Goal: Task Accomplishment & Management: Complete application form

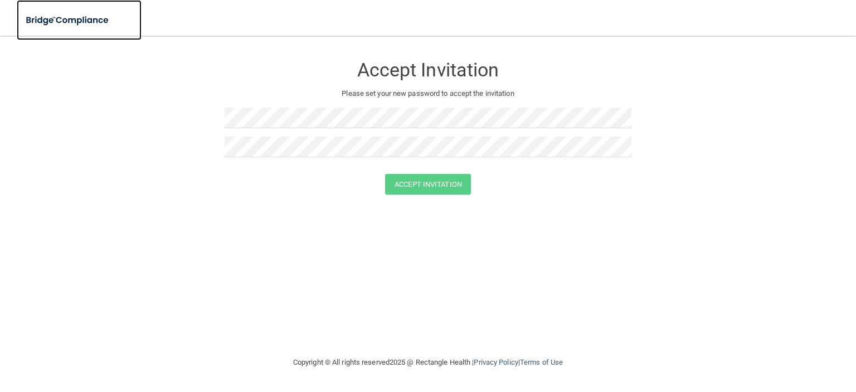
click at [52, 22] on img at bounding box center [68, 20] width 103 height 23
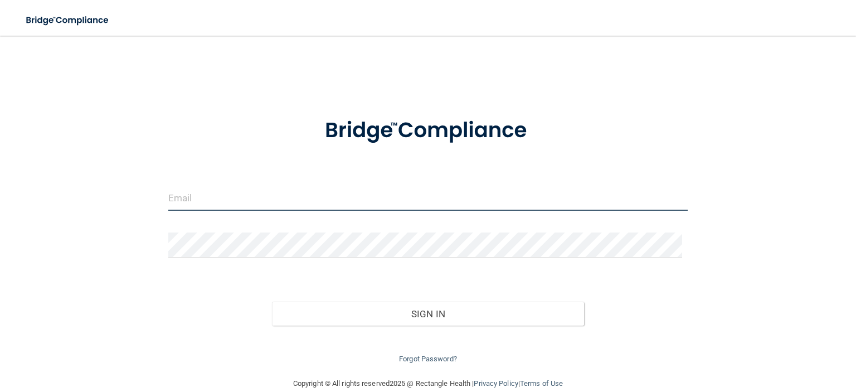
type input "[EMAIL_ADDRESS][DOMAIN_NAME]"
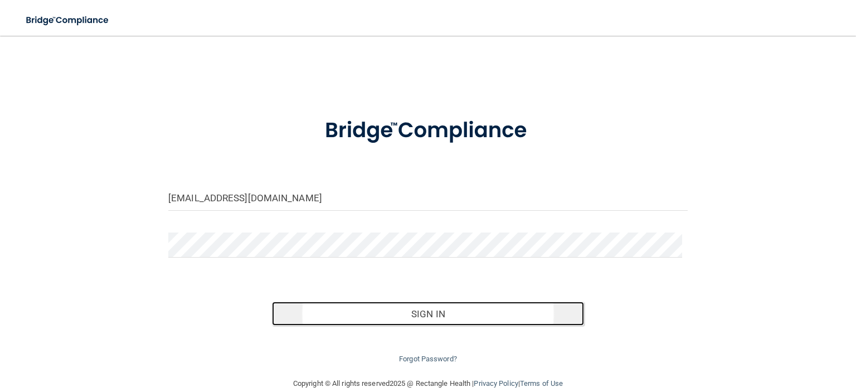
click at [388, 317] on button "Sign In" at bounding box center [428, 314] width 312 height 25
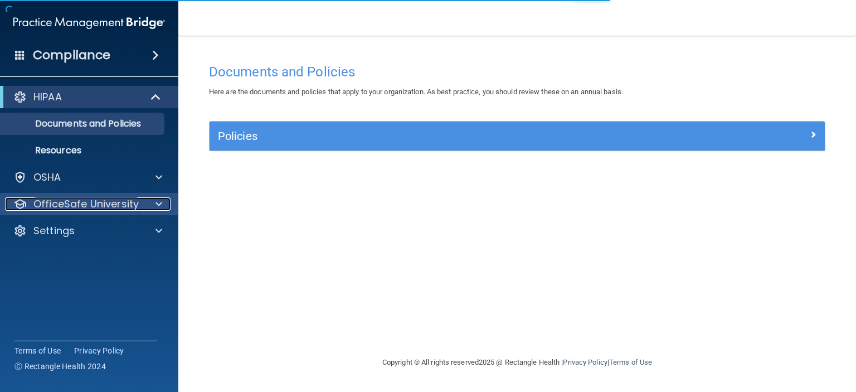
click at [87, 197] on p "OfficeSafe University" at bounding box center [85, 203] width 105 height 13
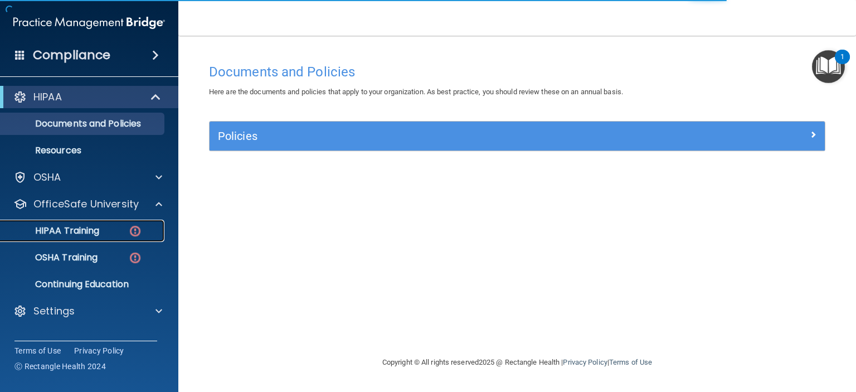
click at [96, 233] on p "HIPAA Training" at bounding box center [53, 230] width 92 height 11
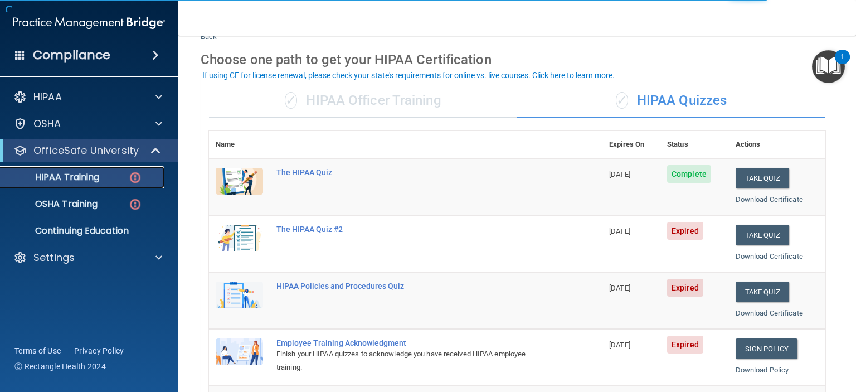
scroll to position [56, 0]
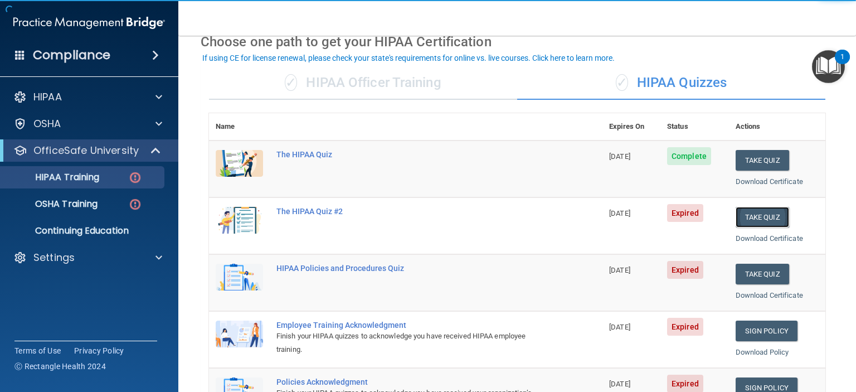
click at [750, 210] on button "Take Quiz" at bounding box center [763, 217] width 54 height 21
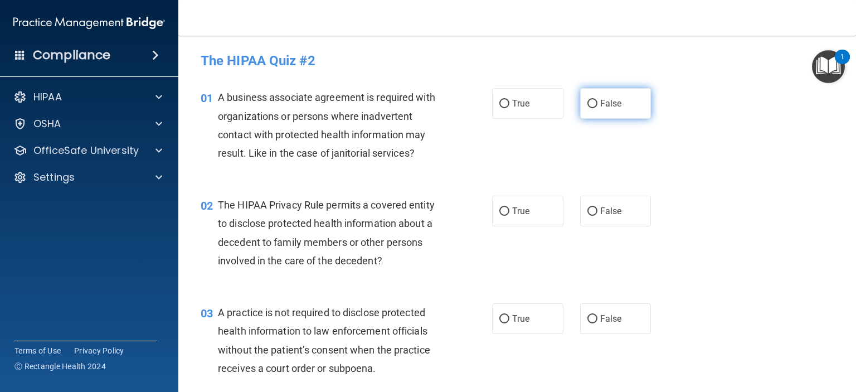
click at [602, 101] on span "False" at bounding box center [611, 103] width 22 height 11
click at [598, 101] on input "False" at bounding box center [593, 104] width 10 height 8
radio input "true"
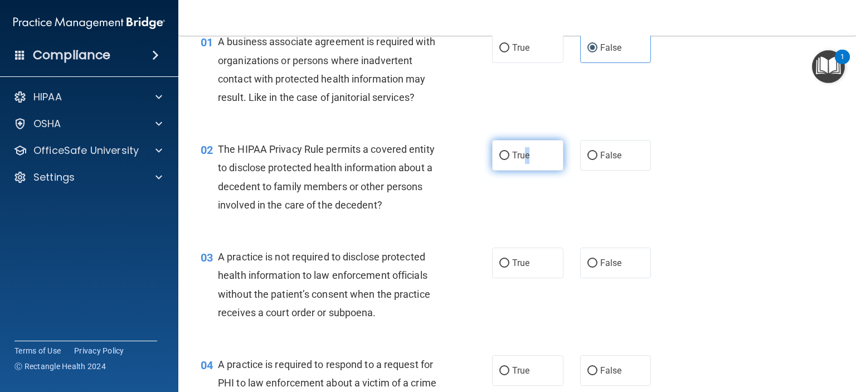
click at [523, 156] on span "True" at bounding box center [520, 155] width 17 height 11
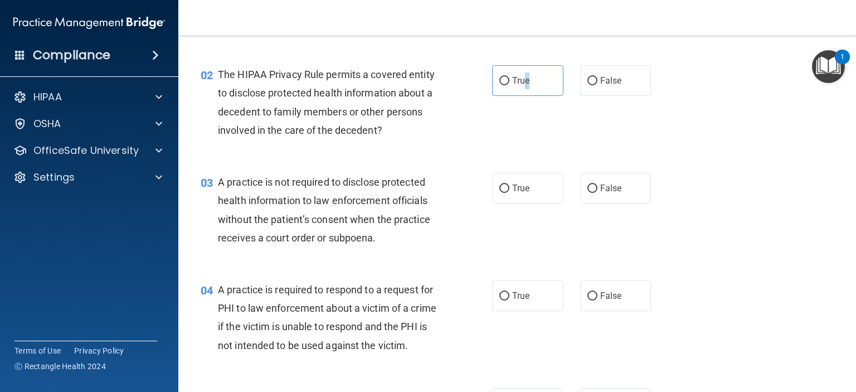
scroll to position [167, 0]
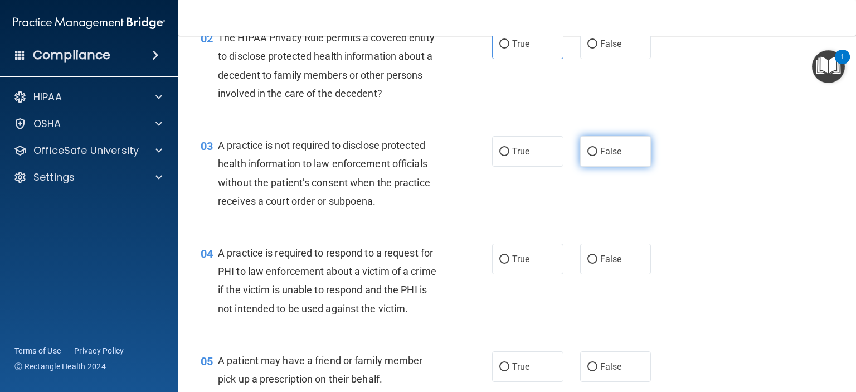
click at [593, 149] on label "False" at bounding box center [615, 151] width 71 height 31
click at [593, 149] on input "False" at bounding box center [593, 152] width 10 height 8
radio input "true"
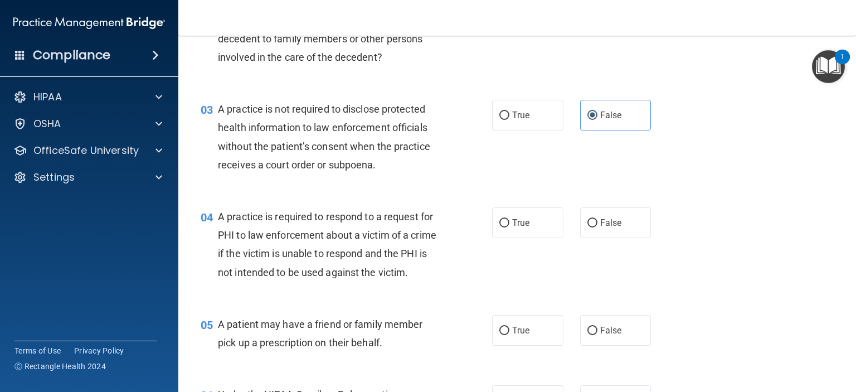
scroll to position [223, 0]
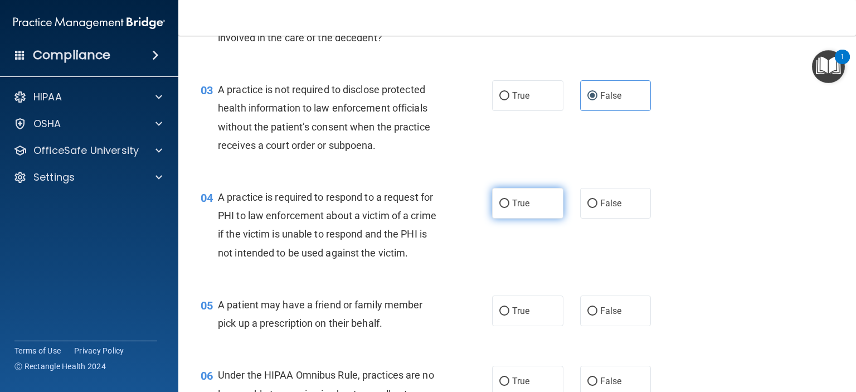
click at [500, 206] on input "True" at bounding box center [505, 204] width 10 height 8
radio input "true"
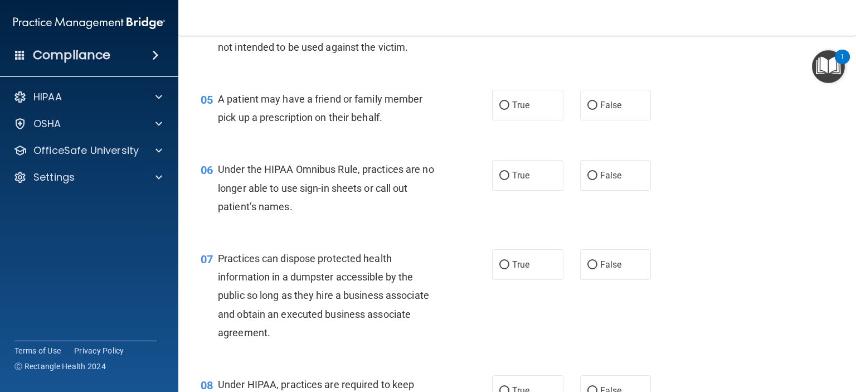
scroll to position [446, 0]
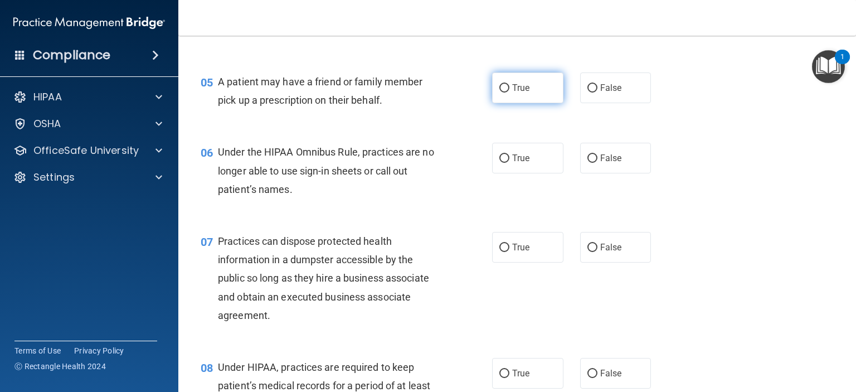
click at [502, 93] on input "True" at bounding box center [505, 88] width 10 height 8
radio input "true"
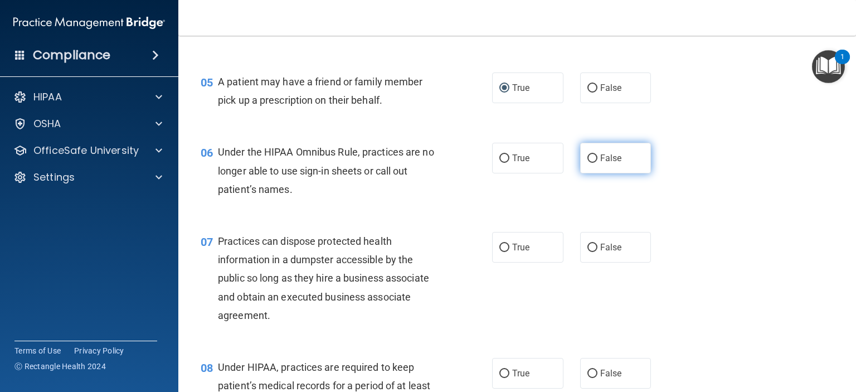
click at [593, 173] on label "False" at bounding box center [615, 158] width 71 height 31
click at [593, 163] on input "False" at bounding box center [593, 158] width 10 height 8
radio input "true"
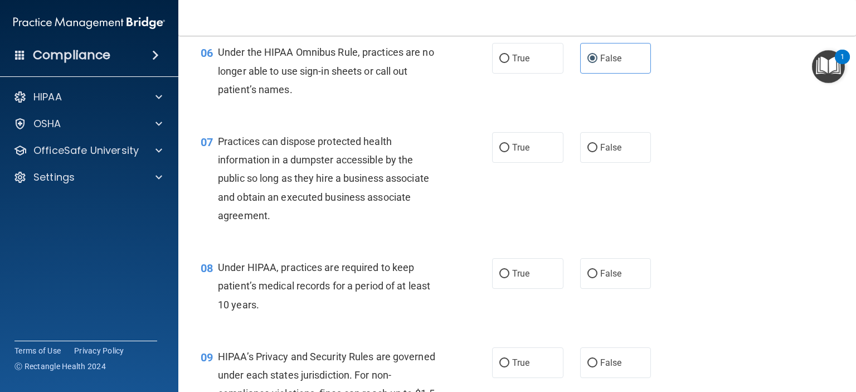
scroll to position [558, 0]
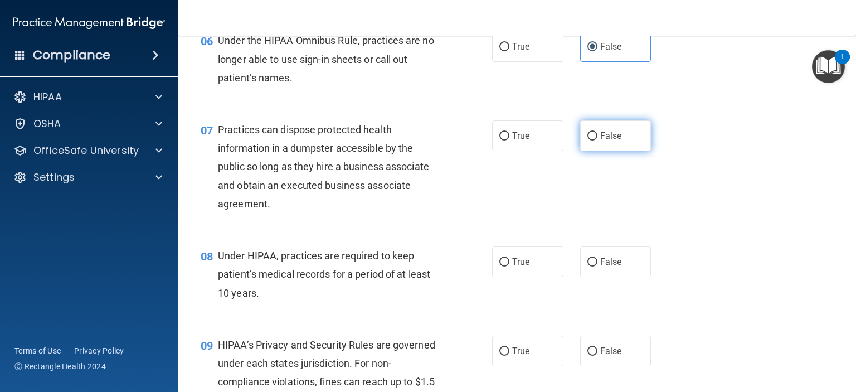
click at [590, 147] on label "False" at bounding box center [615, 135] width 71 height 31
click at [590, 141] on input "False" at bounding box center [593, 136] width 10 height 8
radio input "true"
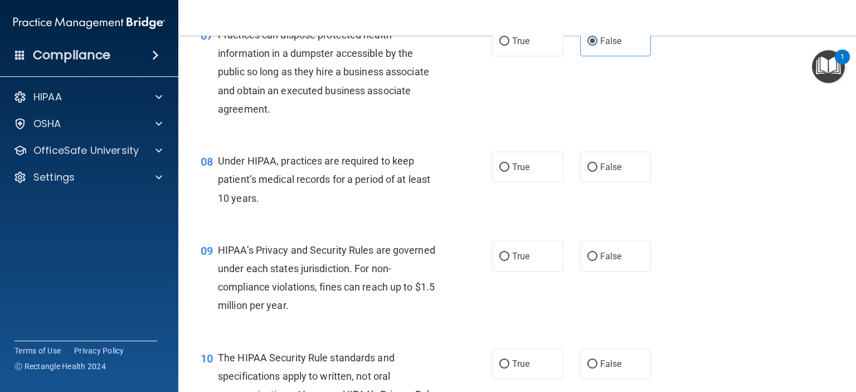
scroll to position [669, 0]
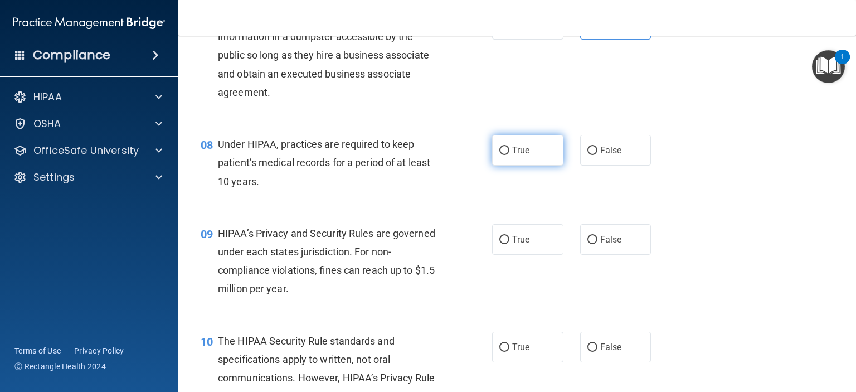
click at [515, 156] on span "True" at bounding box center [520, 150] width 17 height 11
click at [510, 155] on input "True" at bounding box center [505, 151] width 10 height 8
radio input "true"
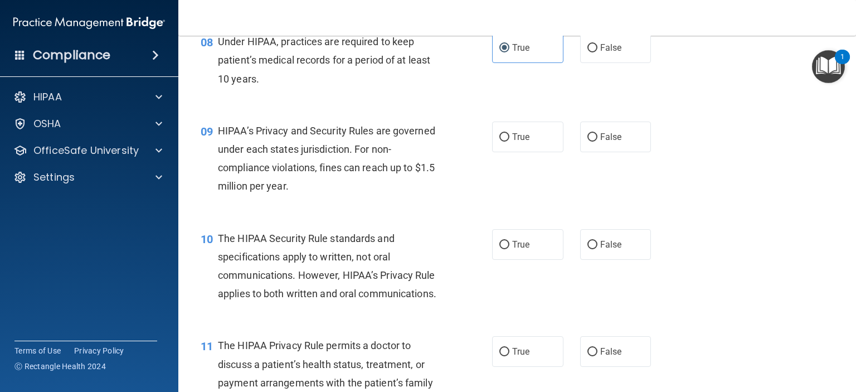
scroll to position [781, 0]
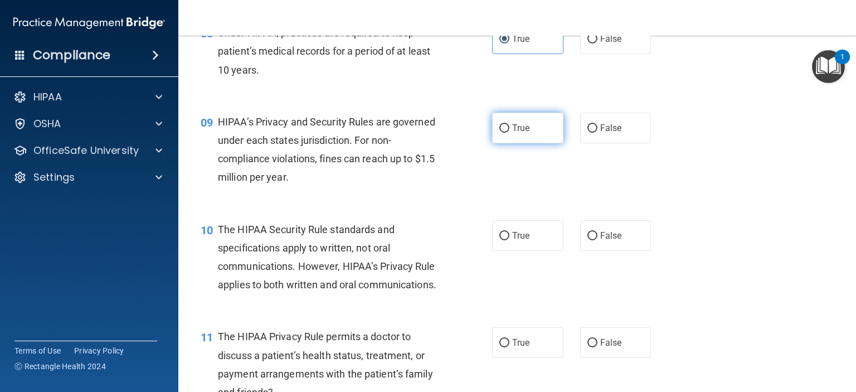
click at [500, 133] on input "True" at bounding box center [505, 128] width 10 height 8
radio input "true"
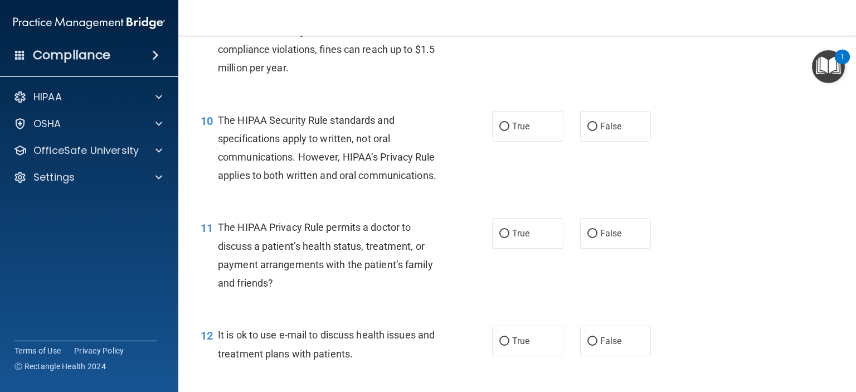
scroll to position [892, 0]
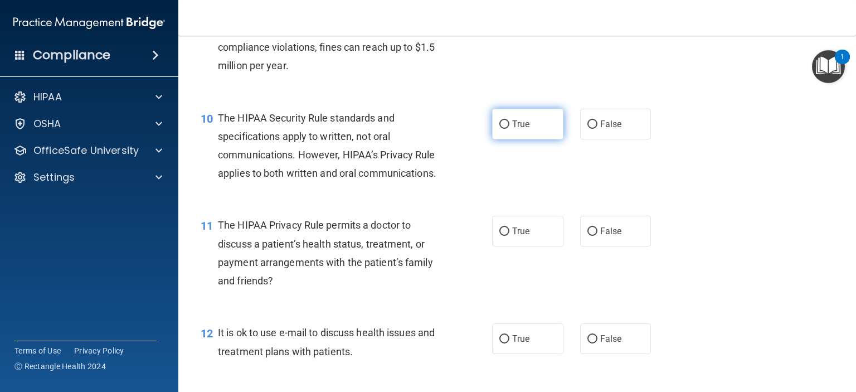
click at [517, 129] on span "True" at bounding box center [520, 124] width 17 height 11
click at [510, 129] on input "True" at bounding box center [505, 124] width 10 height 8
radio input "true"
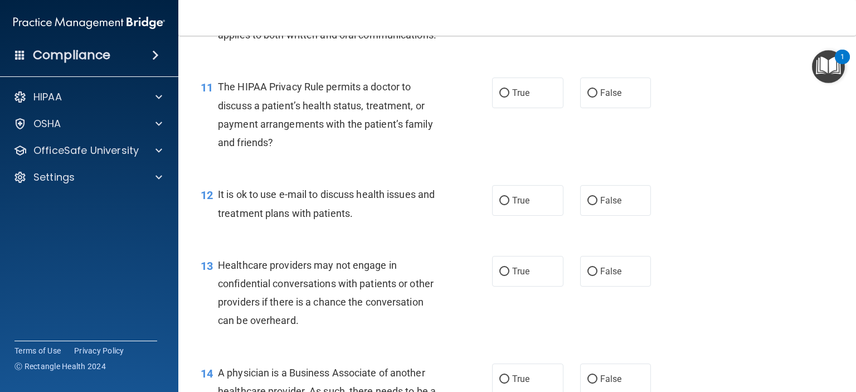
scroll to position [1004, 0]
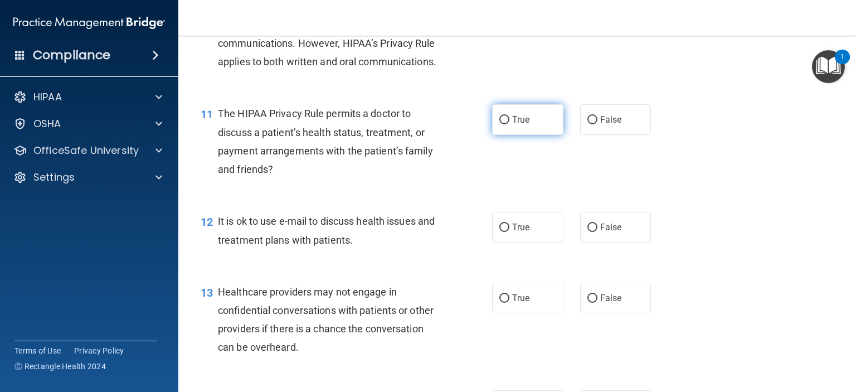
click at [523, 135] on label "True" at bounding box center [527, 119] width 71 height 31
click at [510, 124] on input "True" at bounding box center [505, 120] width 10 height 8
radio input "true"
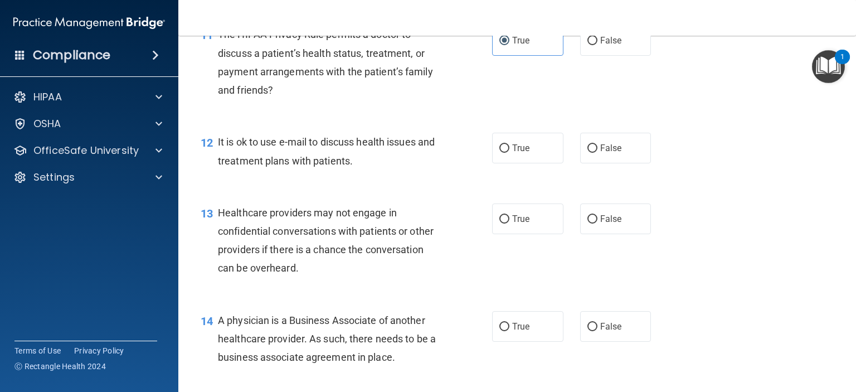
scroll to position [1115, 0]
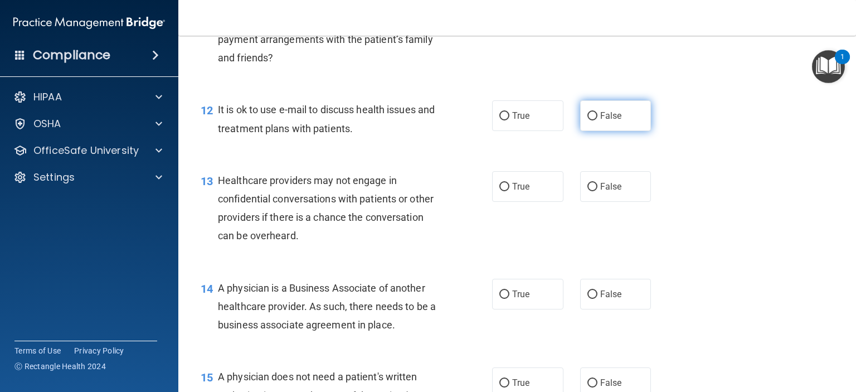
click at [580, 131] on label "False" at bounding box center [615, 115] width 71 height 31
click at [588, 120] on input "False" at bounding box center [593, 116] width 10 height 8
radio input "true"
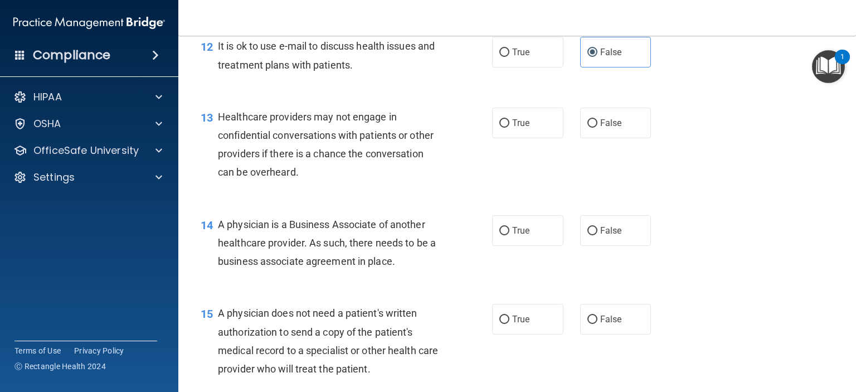
scroll to position [1227, 0]
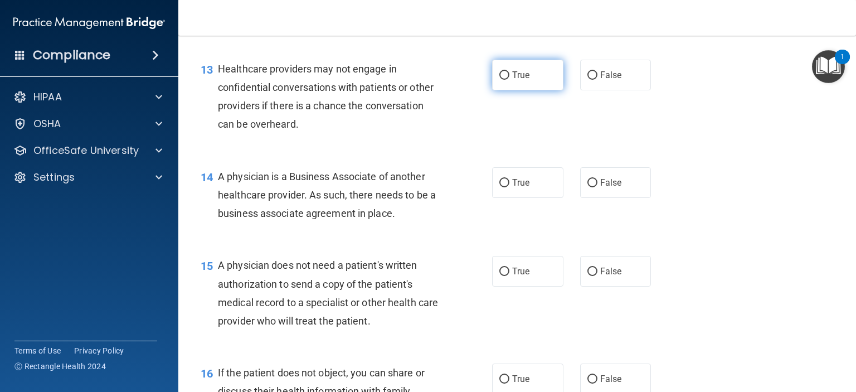
click at [520, 80] on span "True" at bounding box center [520, 75] width 17 height 11
click at [510, 80] on input "True" at bounding box center [505, 75] width 10 height 8
radio input "true"
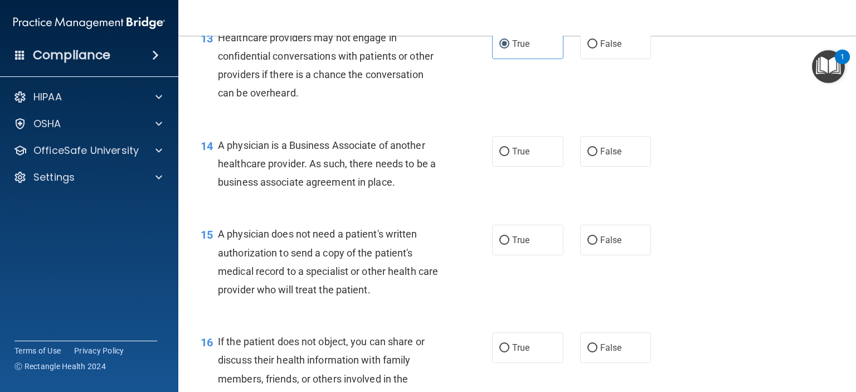
scroll to position [1282, 0]
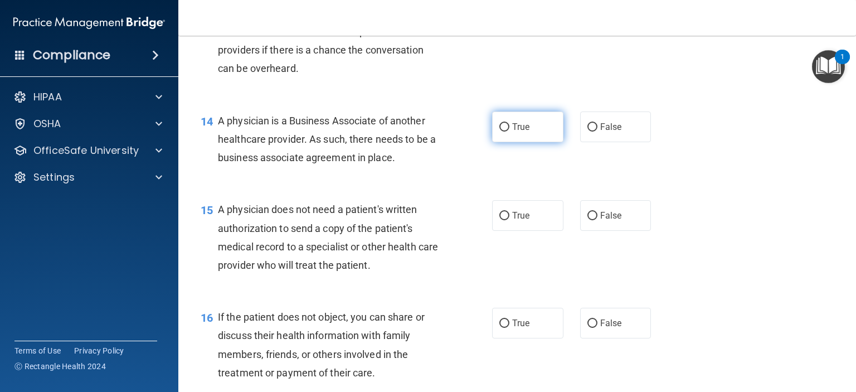
click at [534, 142] on label "True" at bounding box center [527, 127] width 71 height 31
click at [510, 132] on input "True" at bounding box center [505, 127] width 10 height 8
radio input "true"
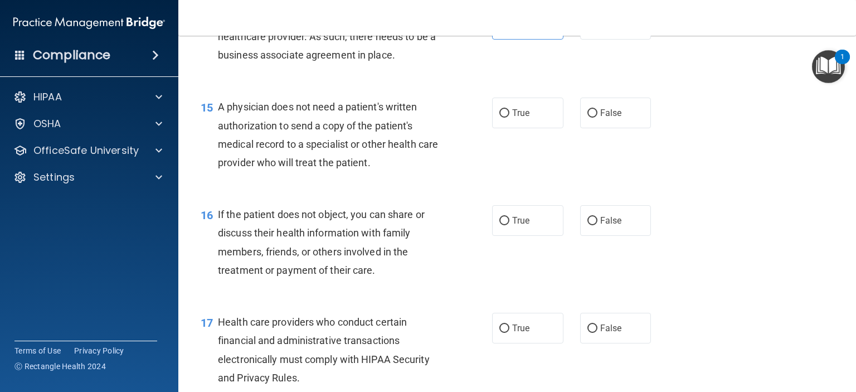
scroll to position [1394, 0]
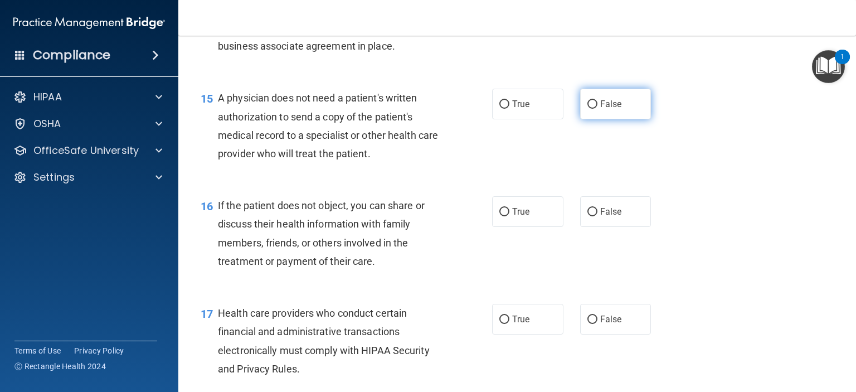
click at [593, 119] on label "False" at bounding box center [615, 104] width 71 height 31
click at [593, 109] on input "False" at bounding box center [593, 104] width 10 height 8
radio input "true"
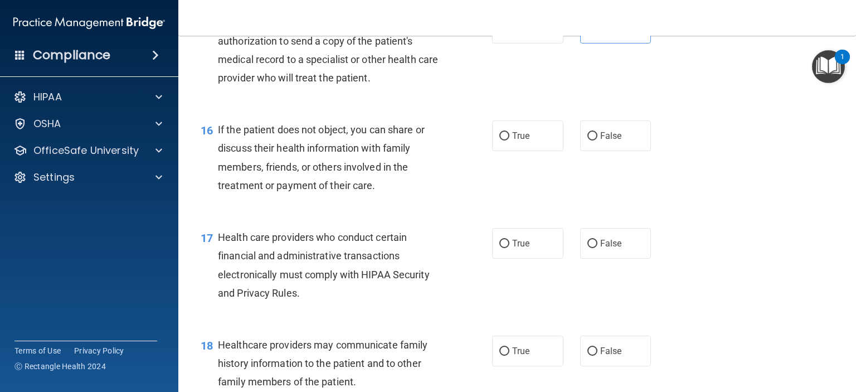
scroll to position [1505, 0]
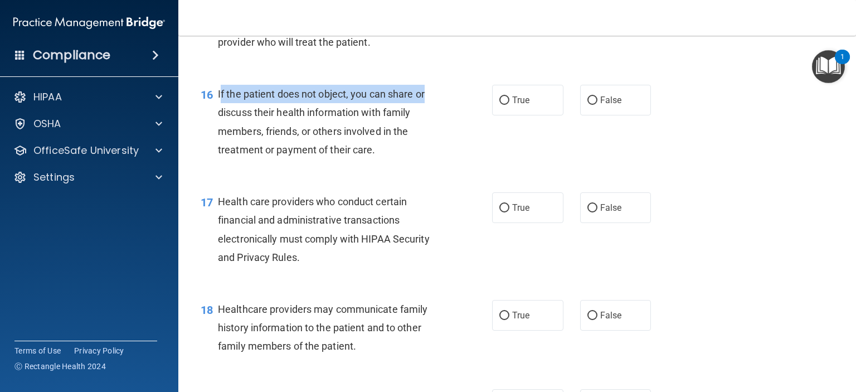
drag, startPoint x: 220, startPoint y: 128, endPoint x: 427, endPoint y: 138, distance: 206.6
click at [428, 135] on div "If the patient does not object, you can share or discuss their health informati…" at bounding box center [333, 122] width 231 height 74
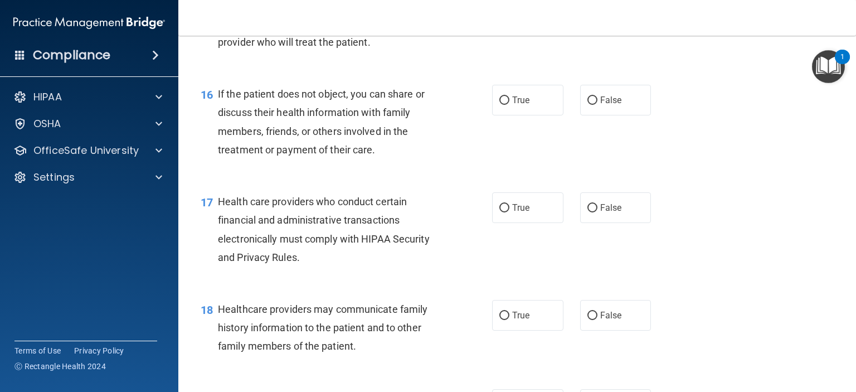
click at [384, 151] on span "If the patient does not object, you can share or discuss their health informati…" at bounding box center [321, 121] width 207 height 67
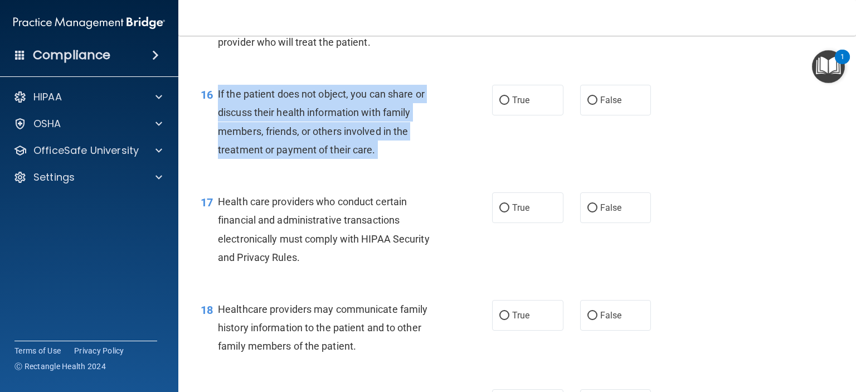
click at [384, 151] on span "If the patient does not object, you can share or discuss their health informati…" at bounding box center [321, 121] width 207 height 67
click at [306, 156] on span "If the patient does not object, you can share or discuss their health informati…" at bounding box center [321, 121] width 207 height 67
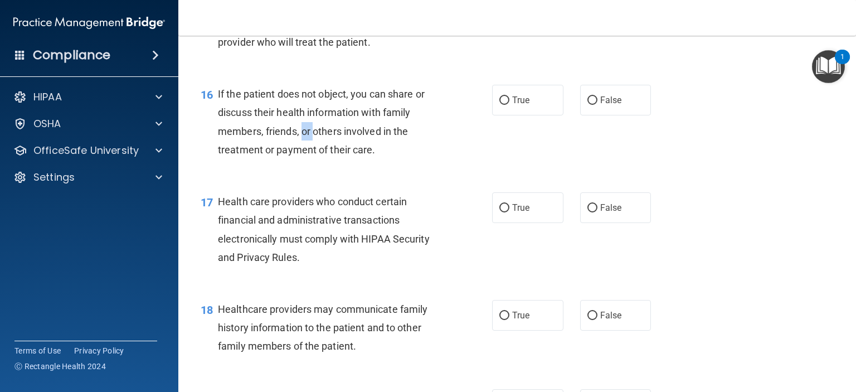
click at [306, 156] on span "If the patient does not object, you can share or discuss their health informati…" at bounding box center [321, 121] width 207 height 67
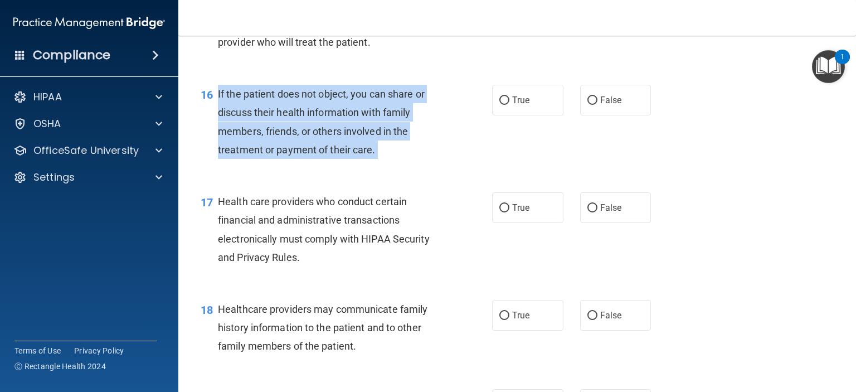
click at [306, 156] on span "If the patient does not object, you can share or discuss their health informati…" at bounding box center [321, 121] width 207 height 67
click at [301, 156] on span "If the patient does not object, you can share or discuss their health informati…" at bounding box center [321, 121] width 207 height 67
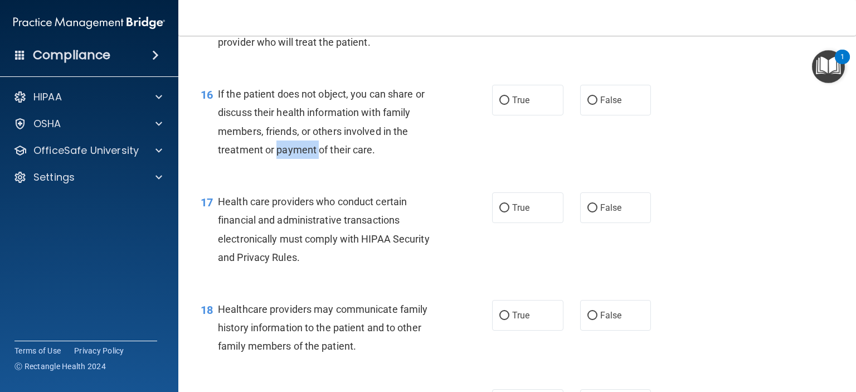
click at [301, 156] on span "If the patient does not object, you can share or discuss their health informati…" at bounding box center [321, 121] width 207 height 67
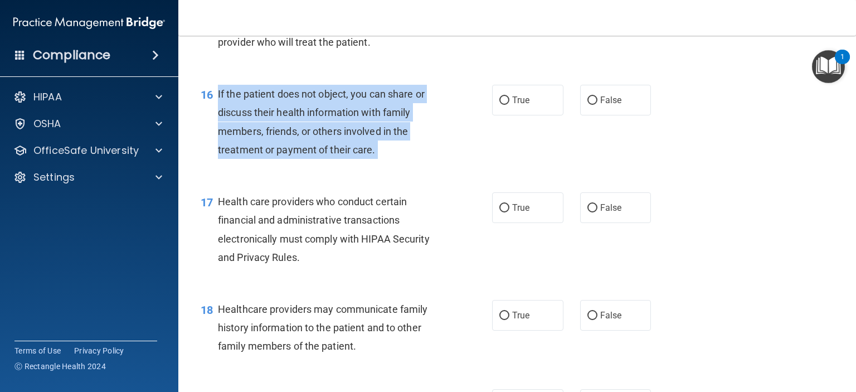
click at [301, 156] on span "If the patient does not object, you can share or discuss their health informati…" at bounding box center [321, 121] width 207 height 67
click at [279, 156] on span "If the patient does not object, you can share or discuss their health informati…" at bounding box center [321, 121] width 207 height 67
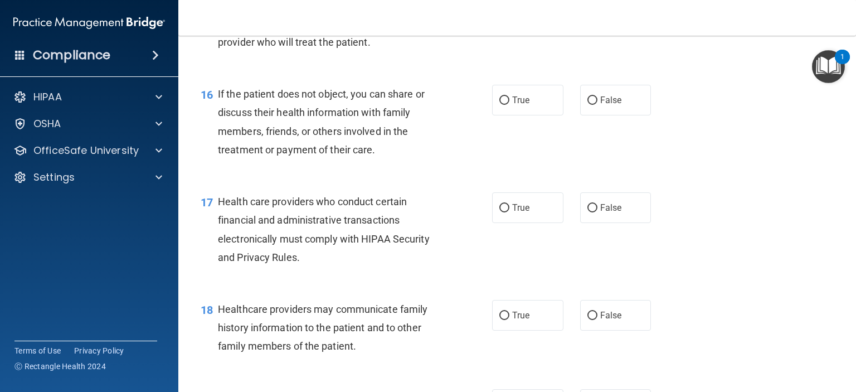
click at [265, 156] on span "If the patient does not object, you can share or discuss their health informati…" at bounding box center [321, 121] width 207 height 67
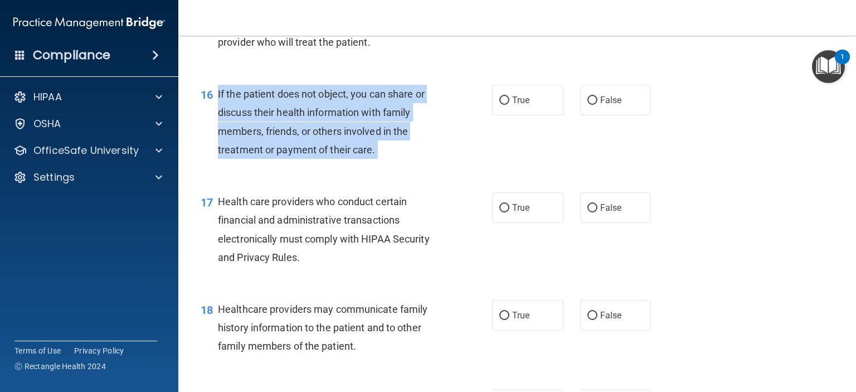
click at [265, 156] on span "If the patient does not object, you can share or discuss their health informati…" at bounding box center [321, 121] width 207 height 67
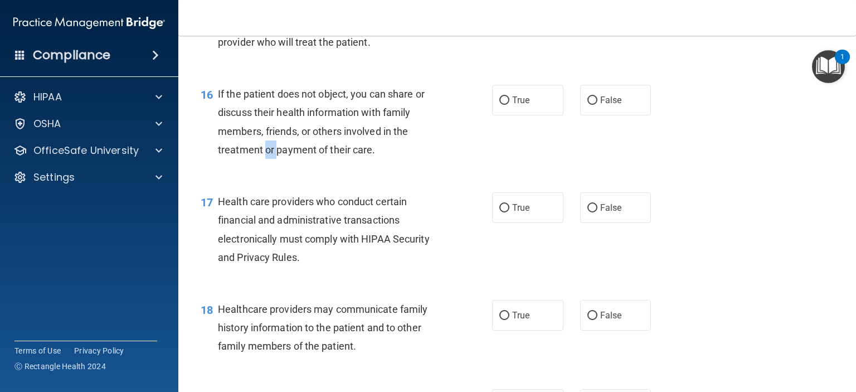
click at [265, 156] on span "If the patient does not object, you can share or discuss their health informati…" at bounding box center [321, 121] width 207 height 67
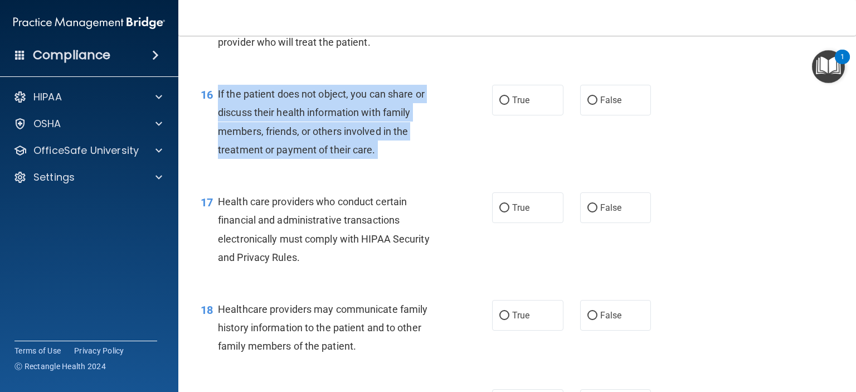
click at [265, 156] on span "If the patient does not object, you can share or discuss their health informati…" at bounding box center [321, 121] width 207 height 67
click at [274, 156] on span "If the patient does not object, you can share or discuss their health informati…" at bounding box center [321, 121] width 207 height 67
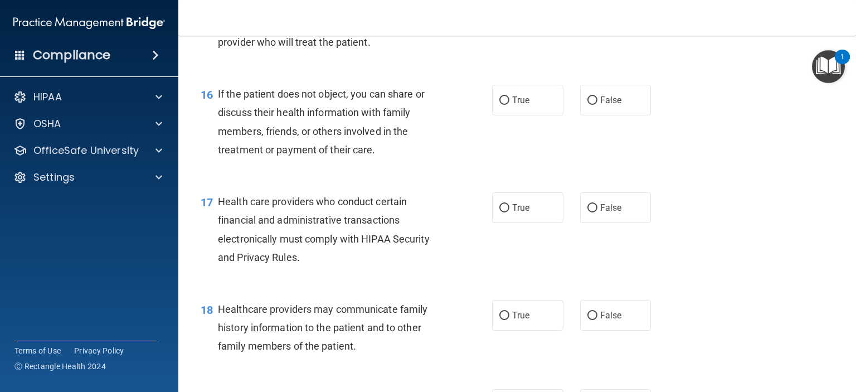
click at [274, 156] on span "If the patient does not object, you can share or discuss their health informati…" at bounding box center [321, 121] width 207 height 67
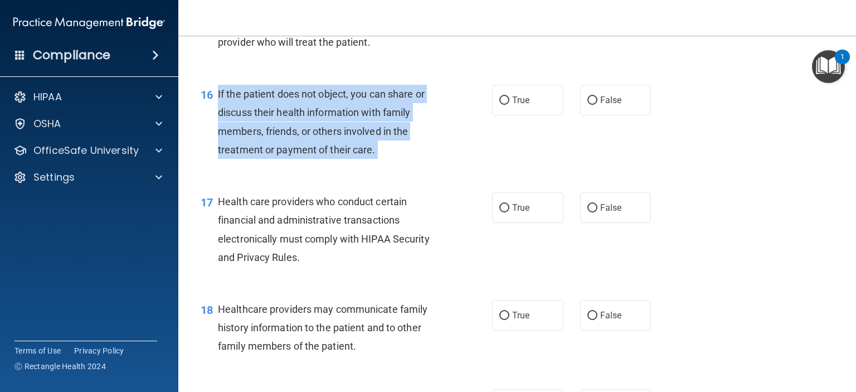
click at [274, 156] on span "If the patient does not object, you can share or discuss their health informati…" at bounding box center [321, 121] width 207 height 67
click at [279, 156] on span "If the patient does not object, you can share or discuss their health informati…" at bounding box center [321, 121] width 207 height 67
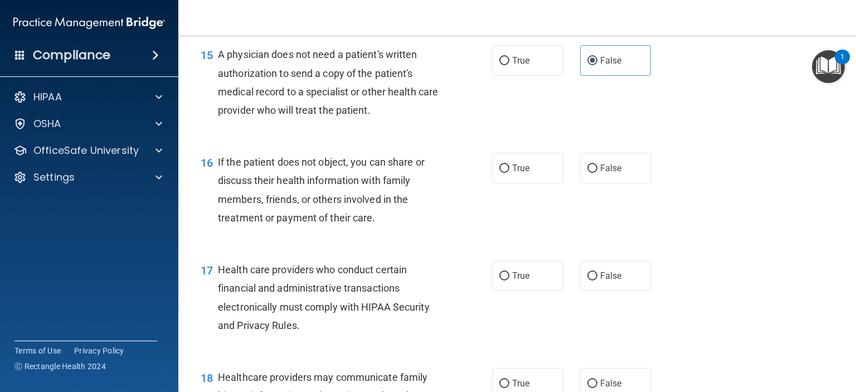
scroll to position [1450, 0]
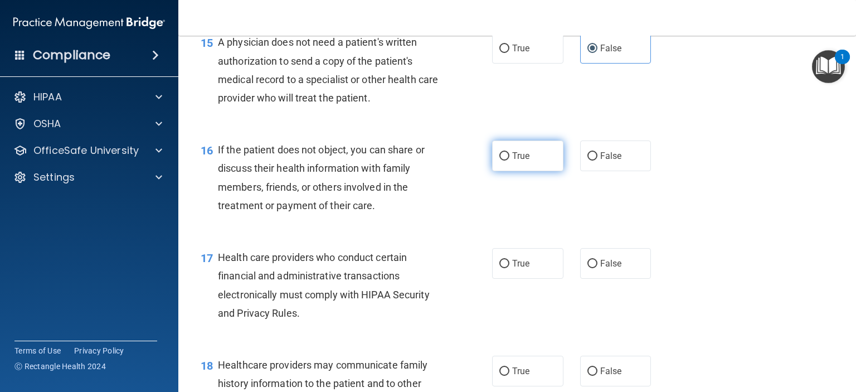
click at [551, 171] on label "True" at bounding box center [527, 156] width 71 height 31
click at [510, 161] on input "True" at bounding box center [505, 156] width 10 height 8
radio input "true"
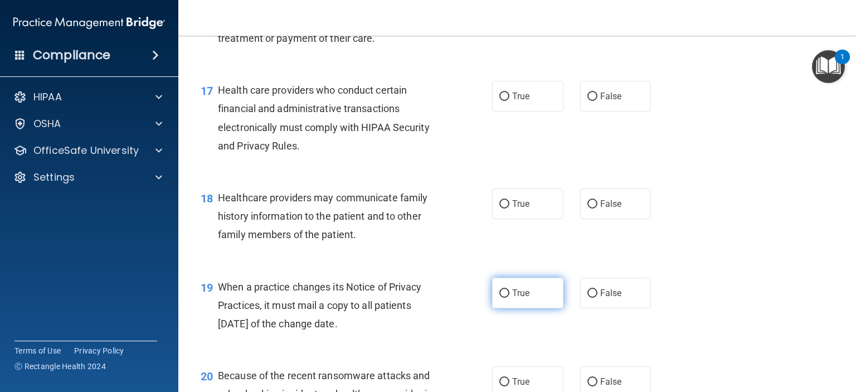
scroll to position [1626, 0]
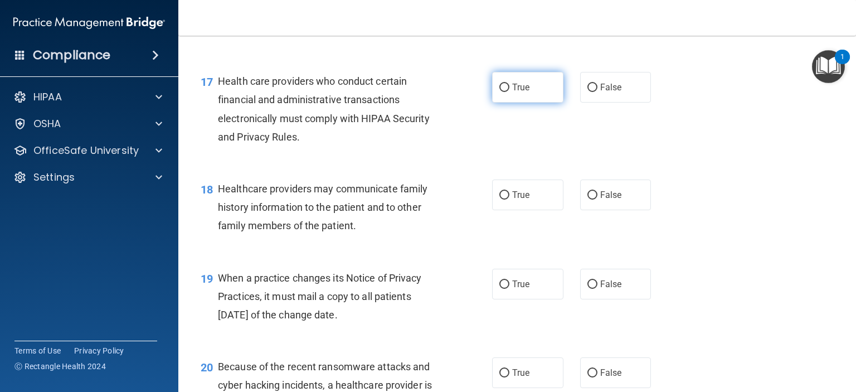
click at [520, 103] on label "True" at bounding box center [527, 87] width 71 height 31
click at [510, 92] on input "True" at bounding box center [505, 88] width 10 height 8
radio input "true"
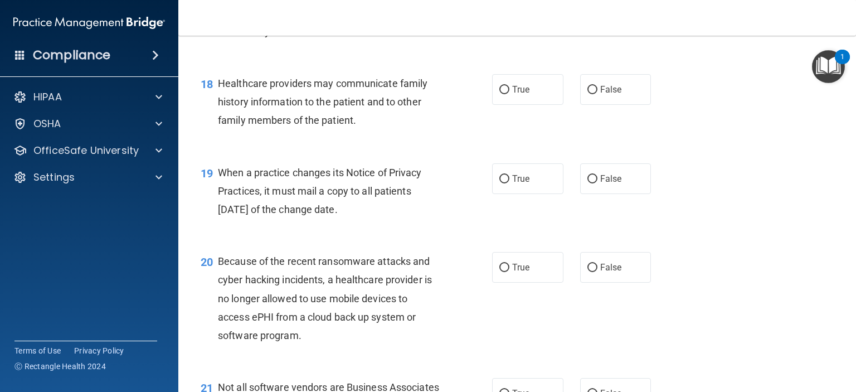
scroll to position [1737, 0]
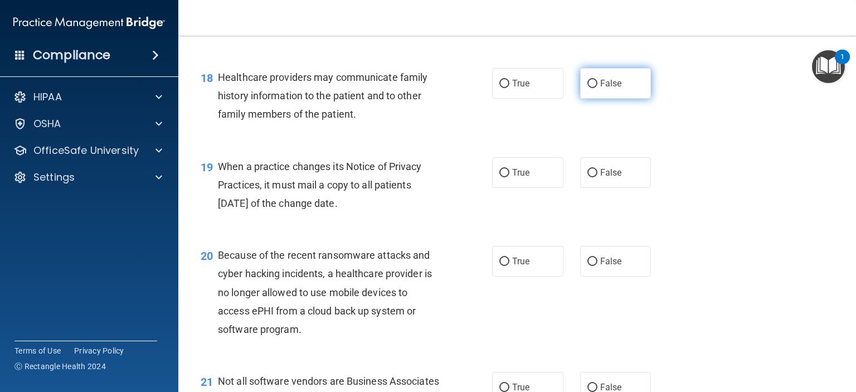
click at [588, 88] on input "False" at bounding box center [593, 84] width 10 height 8
radio input "true"
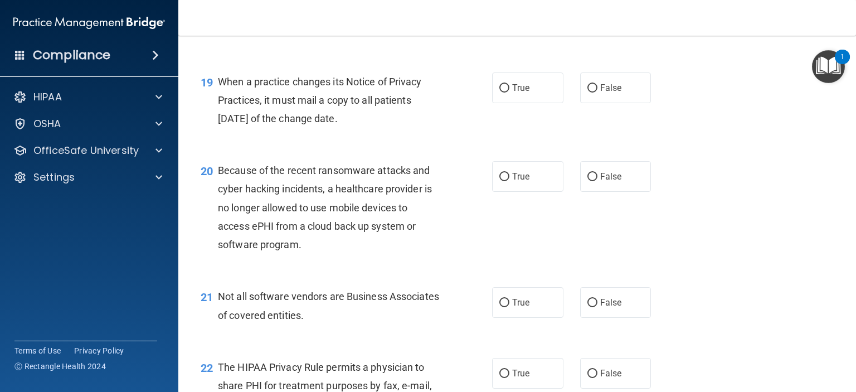
scroll to position [1849, 0]
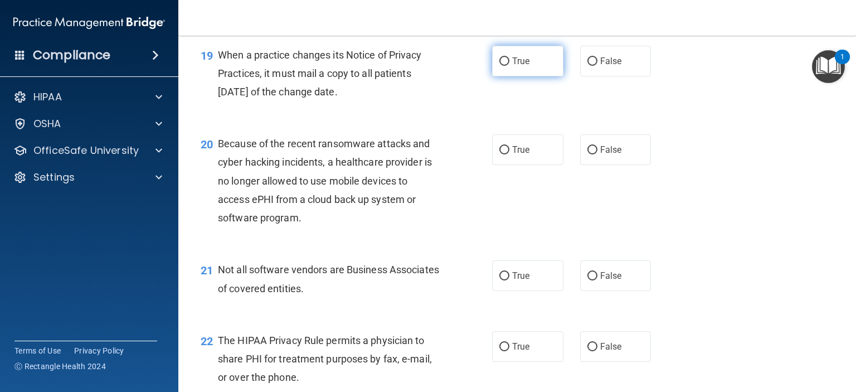
click at [492, 76] on label "True" at bounding box center [527, 61] width 71 height 31
click at [500, 66] on input "True" at bounding box center [505, 61] width 10 height 8
radio input "true"
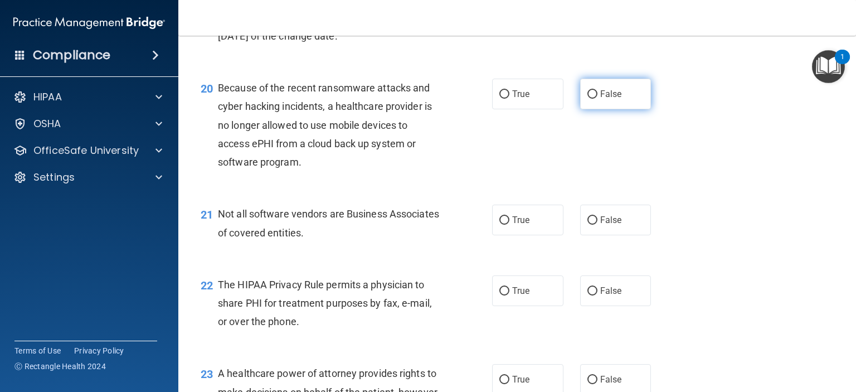
click at [600, 99] on span "False" at bounding box center [611, 94] width 22 height 11
click at [598, 99] on input "False" at bounding box center [593, 94] width 10 height 8
radio input "true"
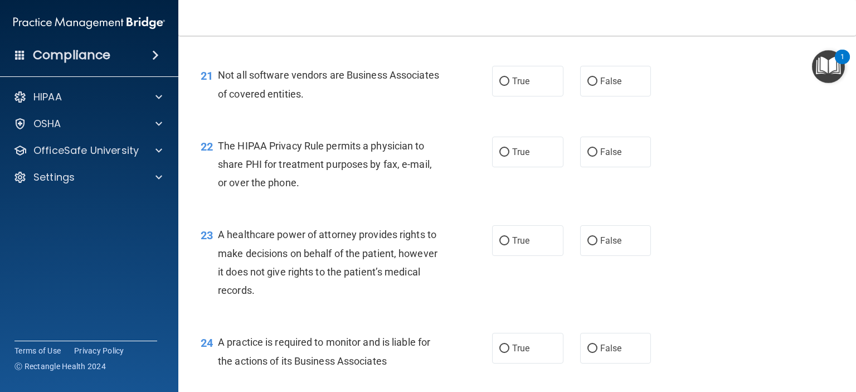
scroll to position [2072, 0]
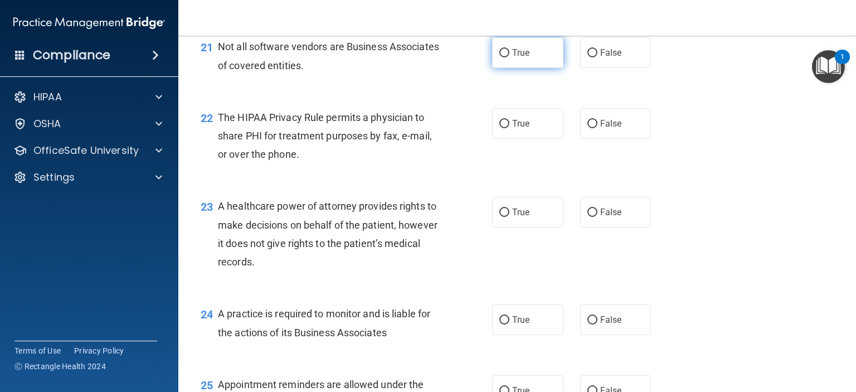
click at [516, 58] on span "True" at bounding box center [520, 52] width 17 height 11
click at [510, 57] on input "True" at bounding box center [505, 53] width 10 height 8
radio input "true"
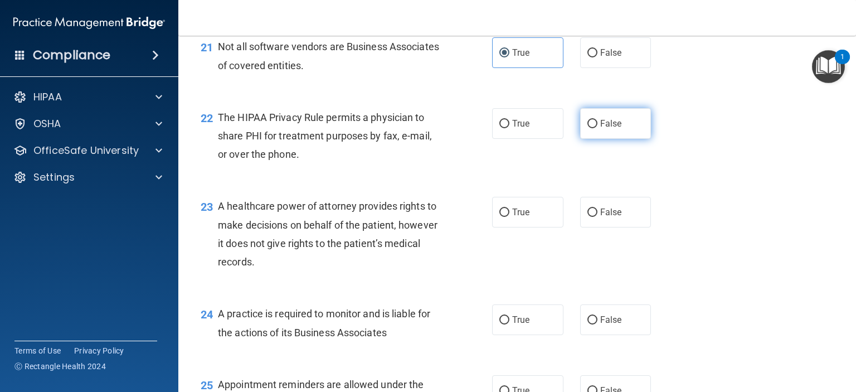
click at [593, 139] on label "False" at bounding box center [615, 123] width 71 height 31
click at [593, 128] on input "False" at bounding box center [593, 124] width 10 height 8
radio input "true"
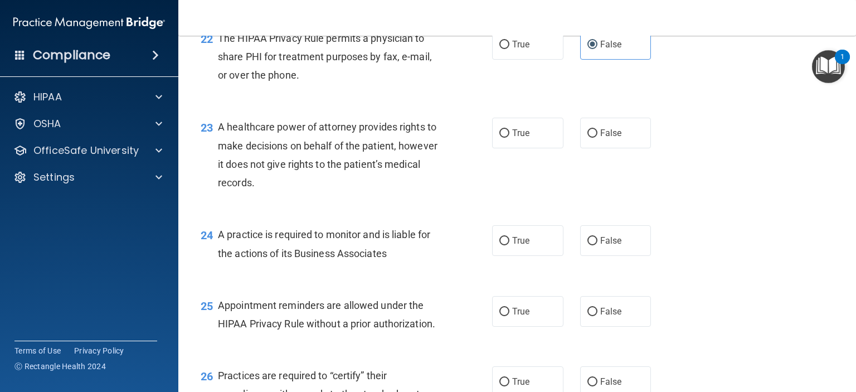
scroll to position [2183, 0]
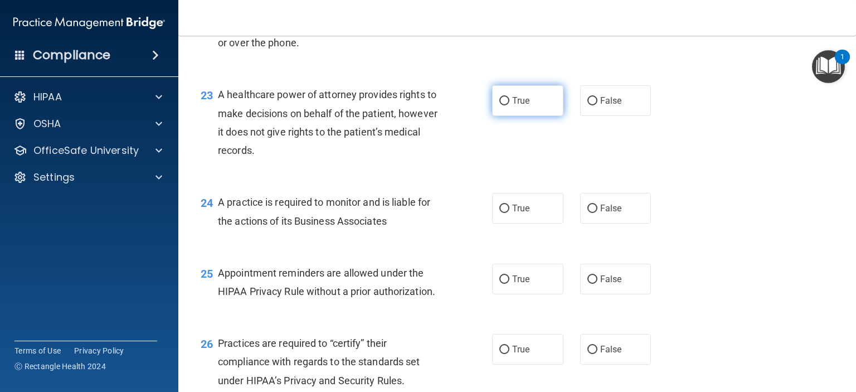
click at [531, 116] on label "True" at bounding box center [527, 100] width 71 height 31
click at [510, 105] on input "True" at bounding box center [505, 101] width 10 height 8
radio input "true"
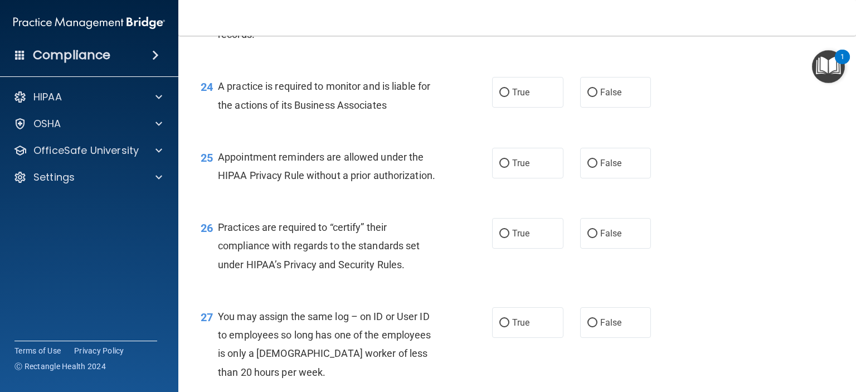
scroll to position [2351, 0]
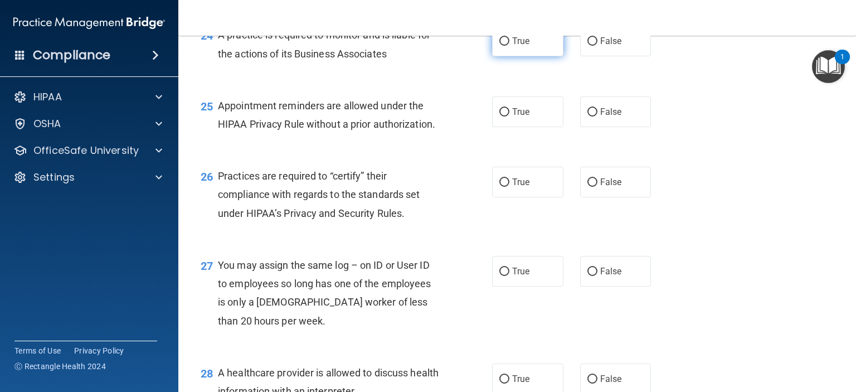
click at [509, 56] on label "True" at bounding box center [527, 41] width 71 height 31
click at [509, 46] on input "True" at bounding box center [505, 41] width 10 height 8
radio input "true"
click at [513, 127] on label "True" at bounding box center [527, 111] width 71 height 31
click at [510, 117] on input "True" at bounding box center [505, 112] width 10 height 8
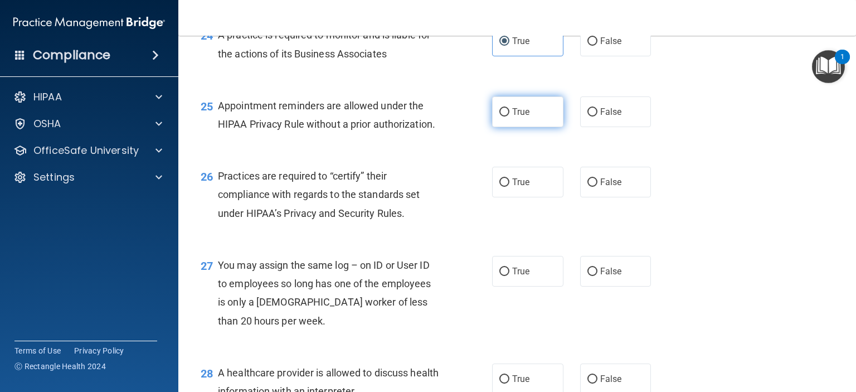
radio input "true"
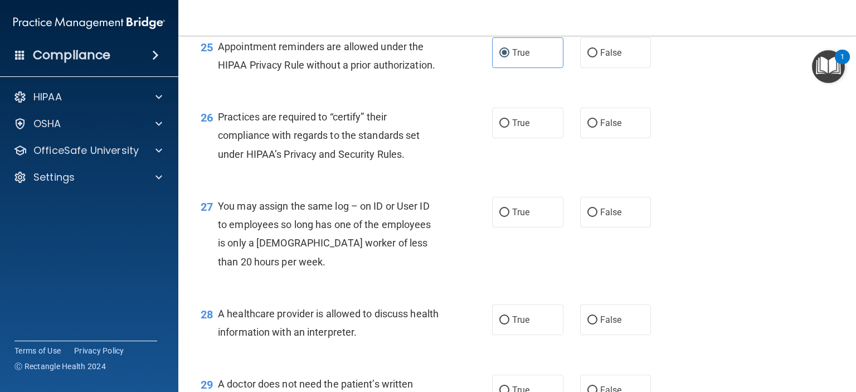
scroll to position [2462, 0]
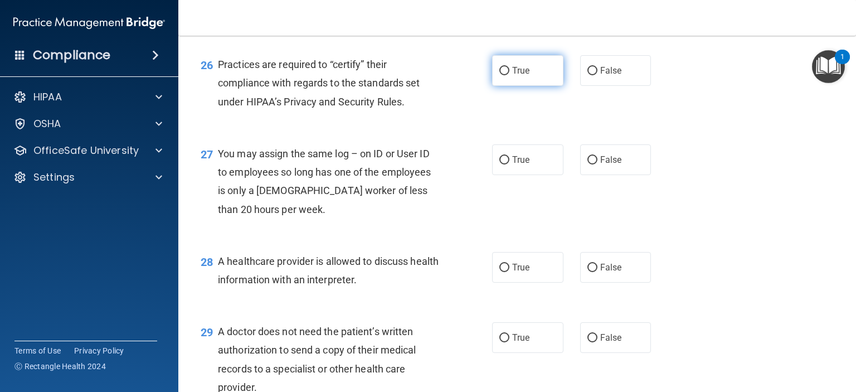
click at [538, 86] on label "True" at bounding box center [527, 70] width 71 height 31
click at [510, 75] on input "True" at bounding box center [505, 71] width 10 height 8
radio input "true"
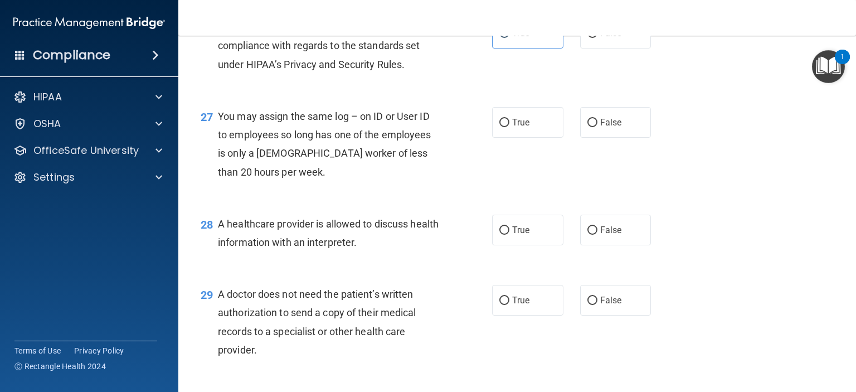
scroll to position [2518, 0]
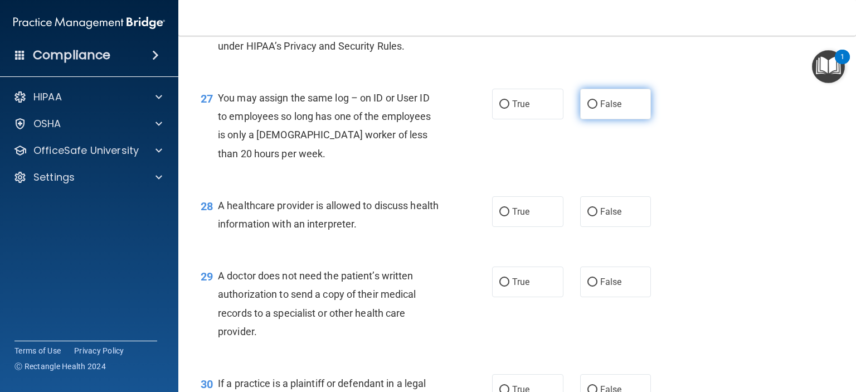
click at [580, 119] on label "False" at bounding box center [615, 104] width 71 height 31
click at [588, 109] on input "False" at bounding box center [593, 104] width 10 height 8
radio input "true"
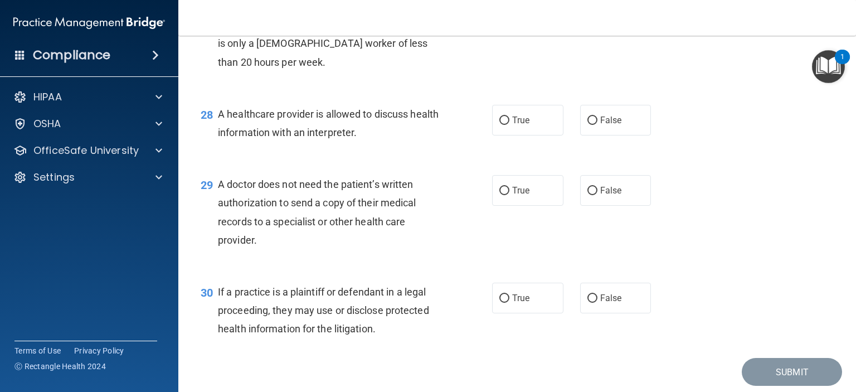
scroll to position [2629, 0]
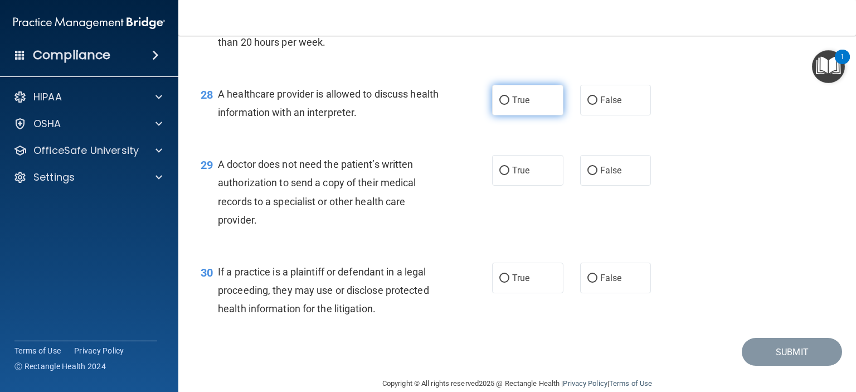
click at [526, 115] on label "True" at bounding box center [527, 100] width 71 height 31
click at [510, 105] on input "True" at bounding box center [505, 100] width 10 height 8
radio input "true"
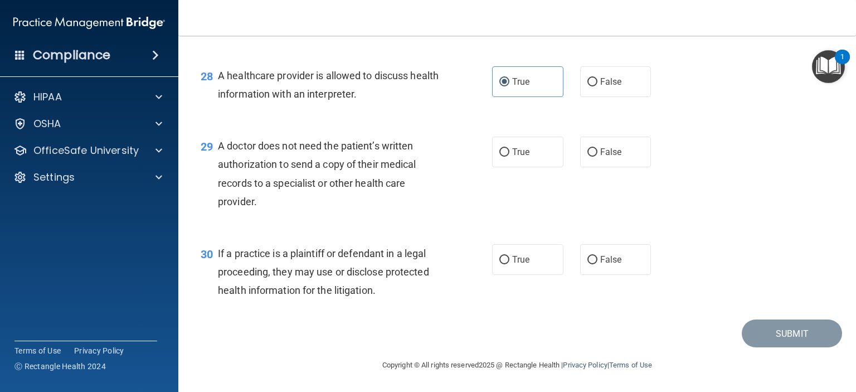
scroll to position [2685, 0]
click at [547, 151] on label "True" at bounding box center [527, 152] width 71 height 31
click at [510, 151] on input "True" at bounding box center [505, 152] width 10 height 8
radio input "true"
click at [581, 256] on label "False" at bounding box center [615, 259] width 71 height 31
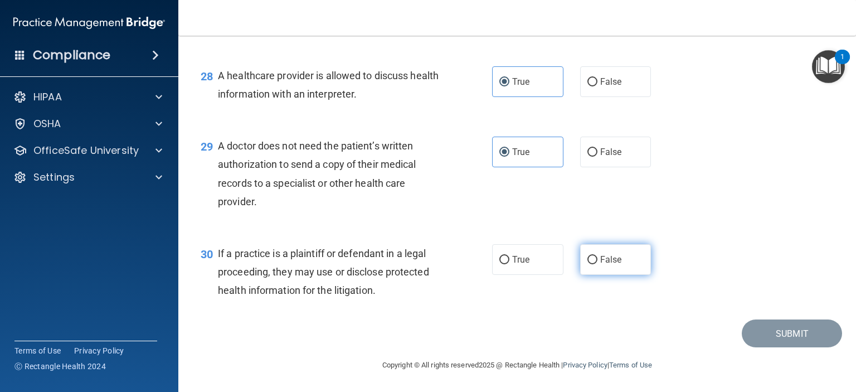
click at [588, 256] on input "False" at bounding box center [593, 260] width 10 height 8
radio input "true"
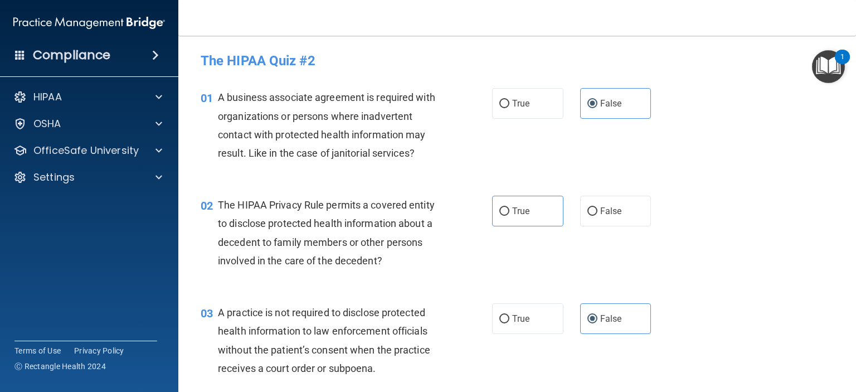
scroll to position [0, 0]
click at [588, 209] on input "False" at bounding box center [593, 211] width 10 height 8
radio input "true"
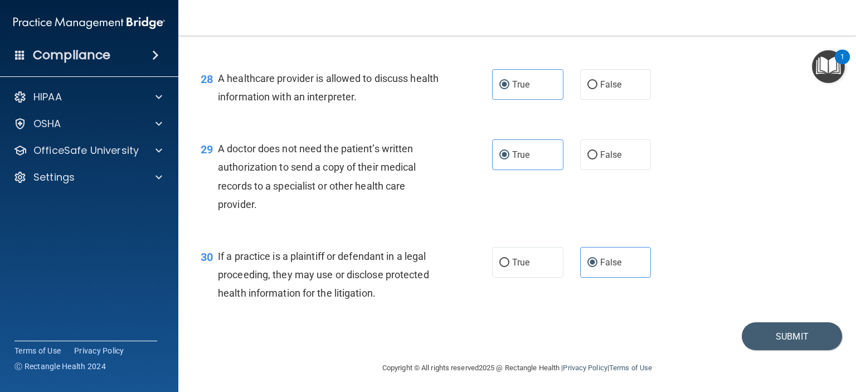
scroll to position [2685, 0]
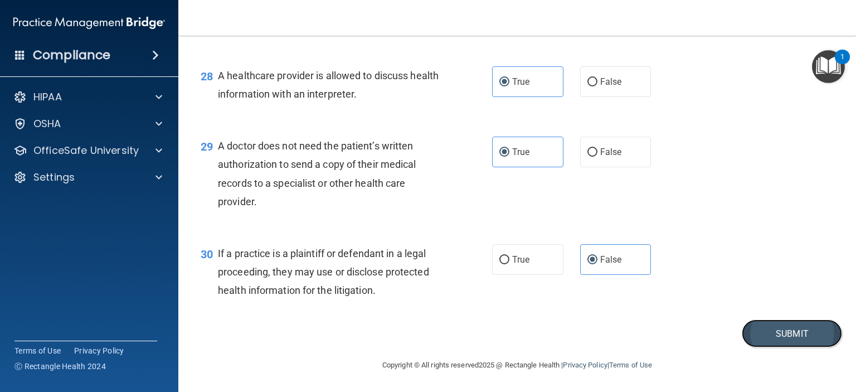
click at [768, 331] on button "Submit" at bounding box center [792, 333] width 100 height 28
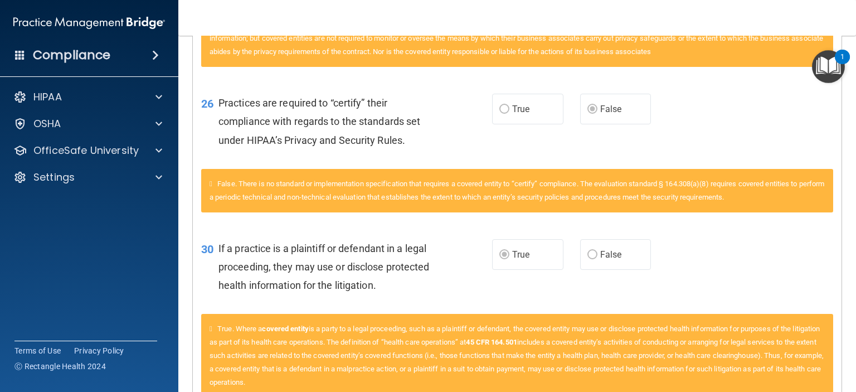
scroll to position [1887, 0]
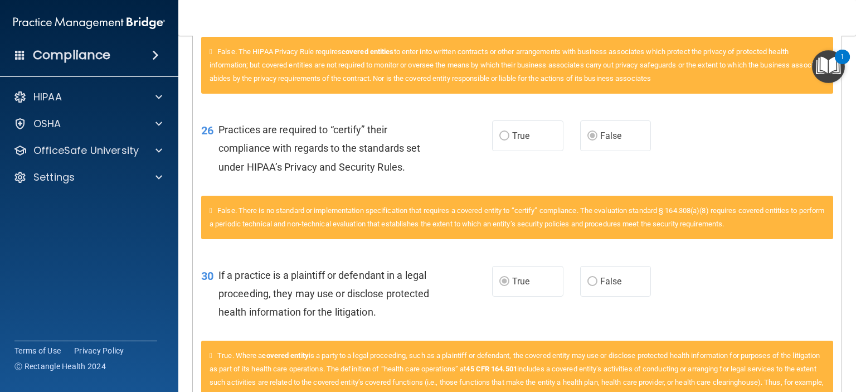
click at [212, 214] on icon at bounding box center [211, 210] width 3 height 7
click at [225, 225] on span "False. There is no standard or implementation specification that requires a cov…" at bounding box center [517, 217] width 615 height 22
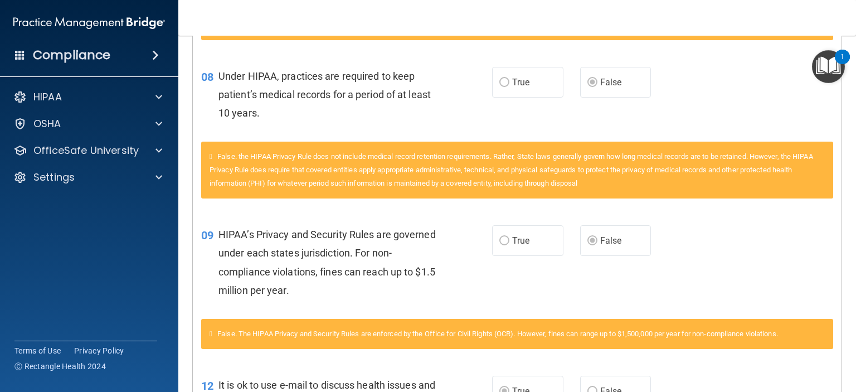
scroll to position [0, 0]
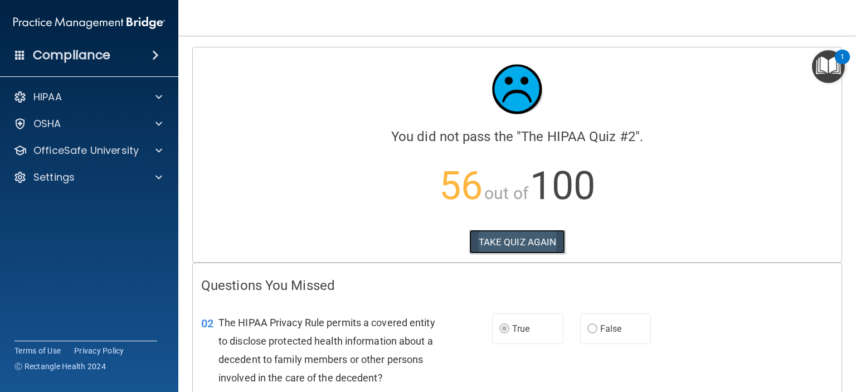
click at [503, 238] on button "TAKE QUIZ AGAIN" at bounding box center [517, 242] width 96 height 25
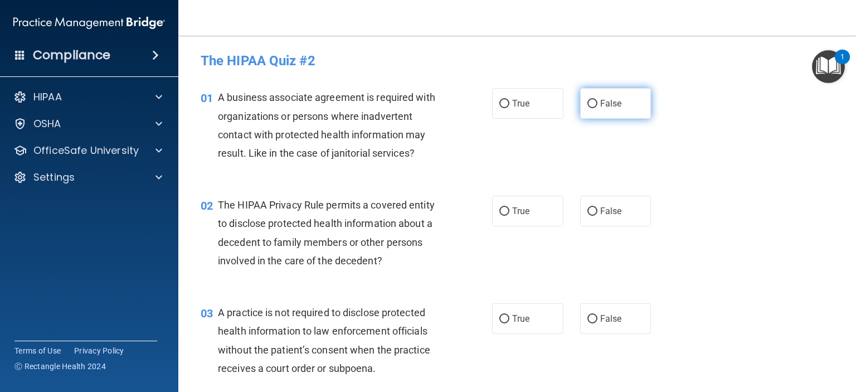
click at [600, 99] on span "False" at bounding box center [611, 103] width 22 height 11
click at [598, 100] on input "False" at bounding box center [593, 104] width 10 height 8
radio input "true"
click at [504, 209] on input "True" at bounding box center [505, 211] width 10 height 8
radio input "true"
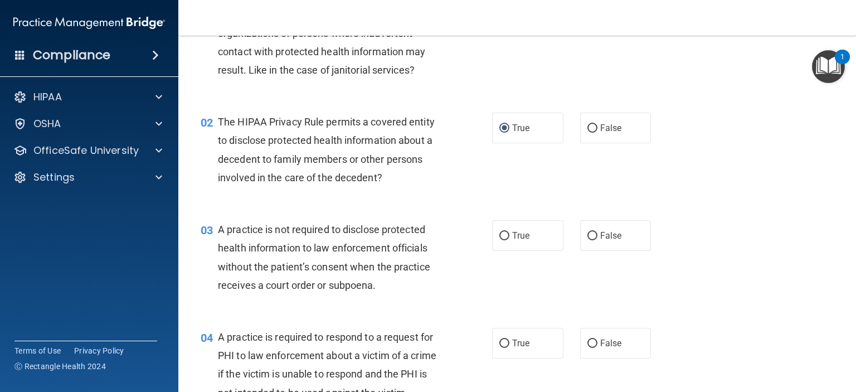
scroll to position [112, 0]
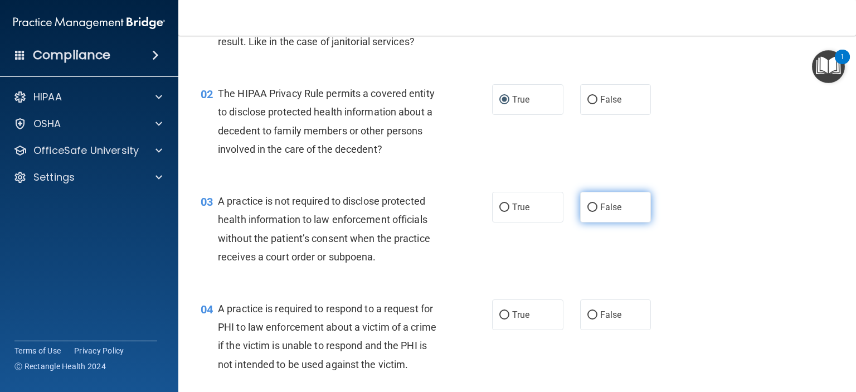
click at [619, 204] on label "False" at bounding box center [615, 207] width 71 height 31
click at [598, 204] on input "False" at bounding box center [593, 208] width 10 height 8
radio input "true"
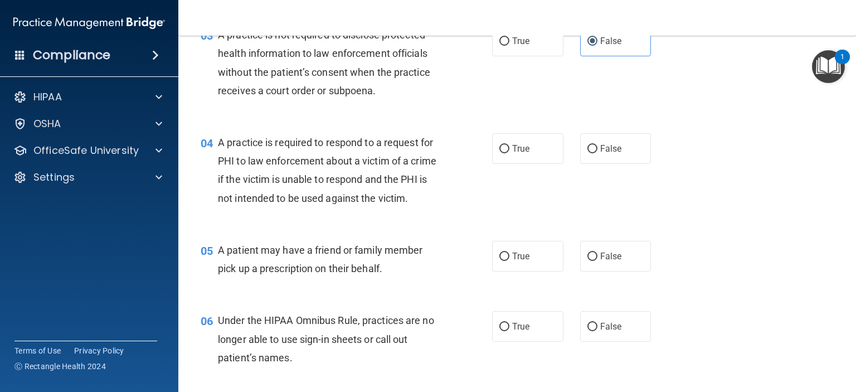
scroll to position [279, 0]
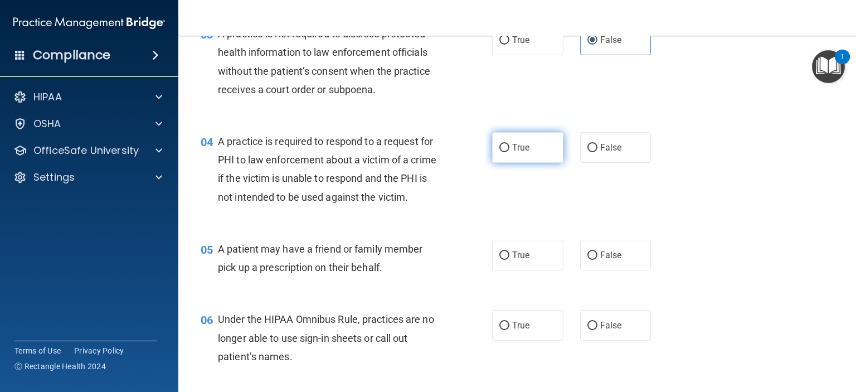
click at [521, 146] on span "True" at bounding box center [520, 147] width 17 height 11
click at [510, 146] on input "True" at bounding box center [505, 148] width 10 height 8
radio input "true"
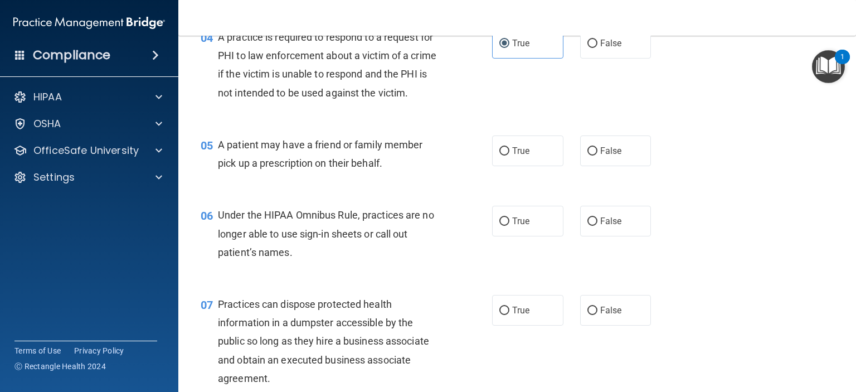
scroll to position [390, 0]
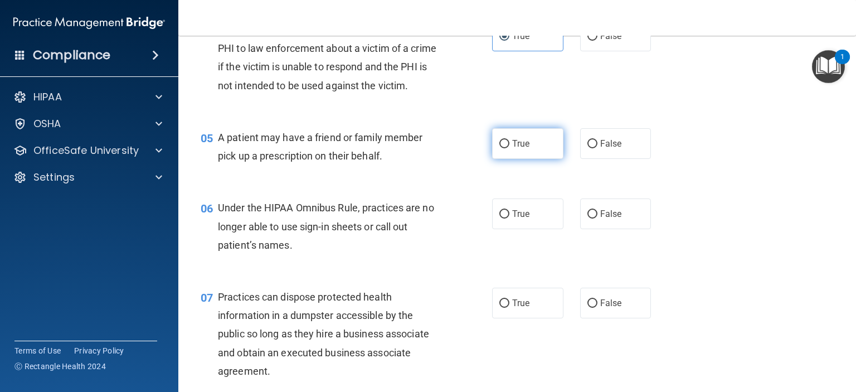
click at [522, 149] on span "True" at bounding box center [520, 143] width 17 height 11
click at [510, 148] on input "True" at bounding box center [505, 144] width 10 height 8
radio input "true"
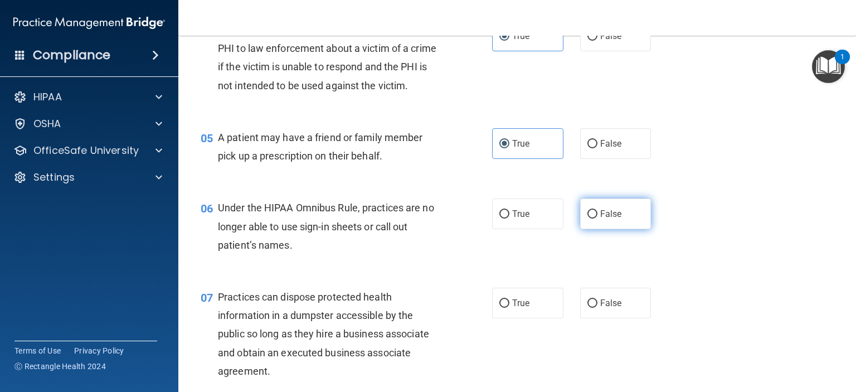
click at [600, 219] on span "False" at bounding box center [611, 214] width 22 height 11
click at [597, 219] on input "False" at bounding box center [593, 214] width 10 height 8
radio input "true"
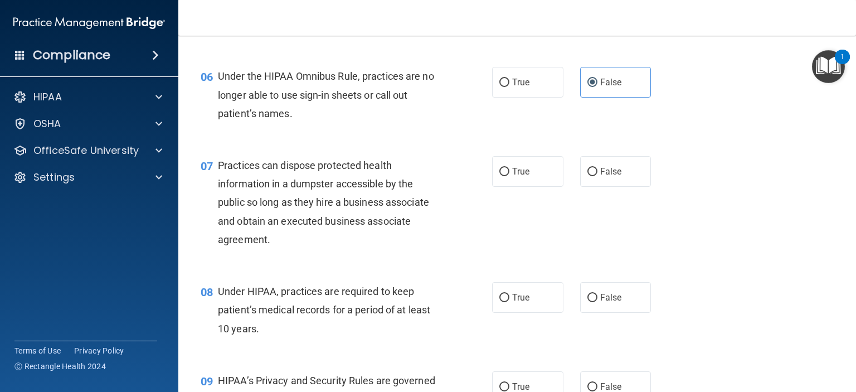
scroll to position [558, 0]
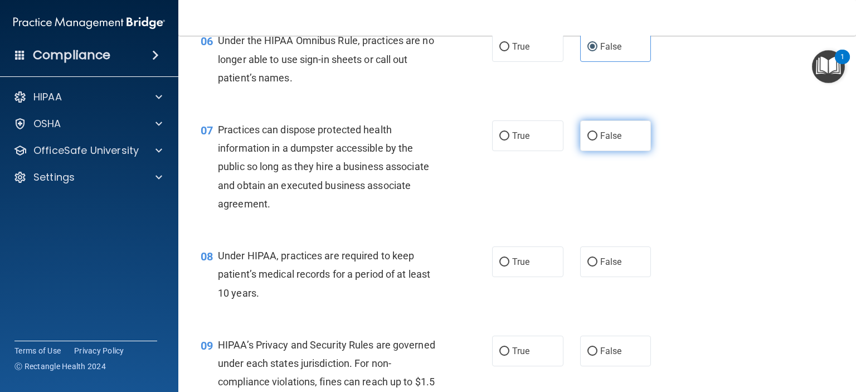
click at [611, 141] on span "False" at bounding box center [611, 135] width 22 height 11
click at [598, 141] on input "False" at bounding box center [593, 136] width 10 height 8
radio input "true"
click at [582, 277] on label "False" at bounding box center [615, 261] width 71 height 31
click at [588, 267] on input "False" at bounding box center [593, 262] width 10 height 8
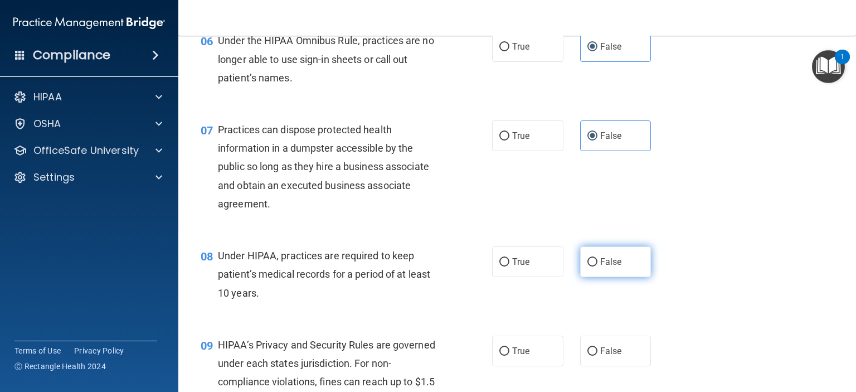
radio input "true"
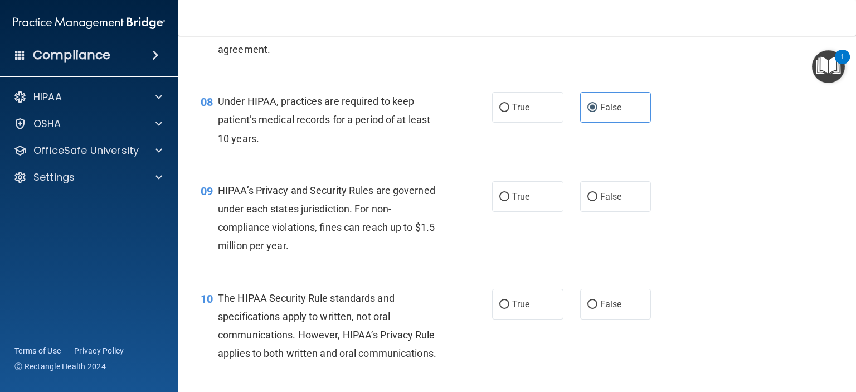
scroll to position [725, 0]
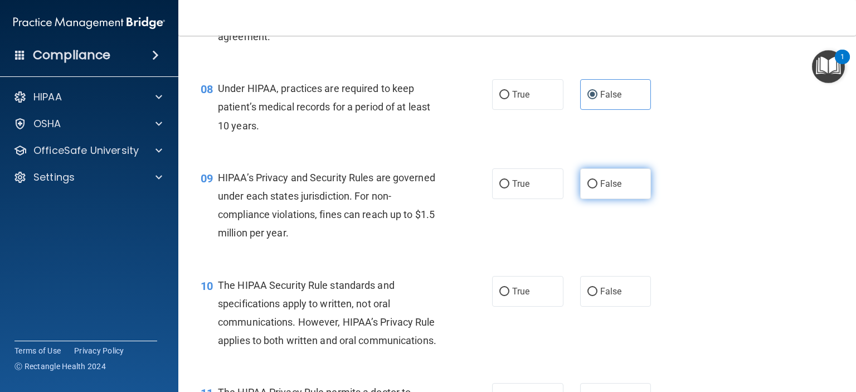
click at [600, 189] on span "False" at bounding box center [611, 183] width 22 height 11
click at [598, 188] on input "False" at bounding box center [593, 184] width 10 height 8
radio input "true"
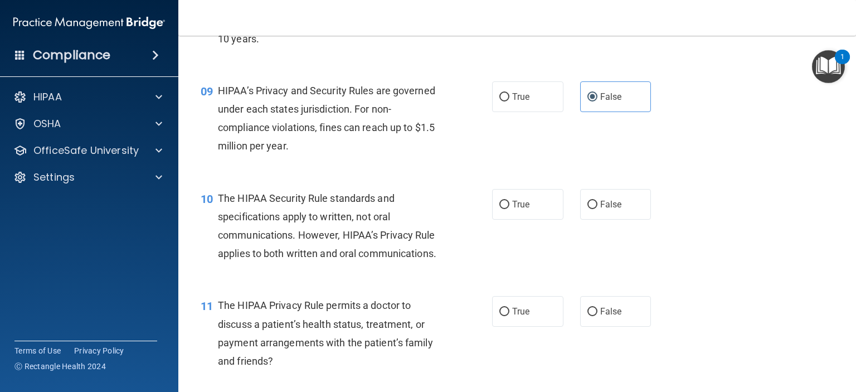
scroll to position [836, 0]
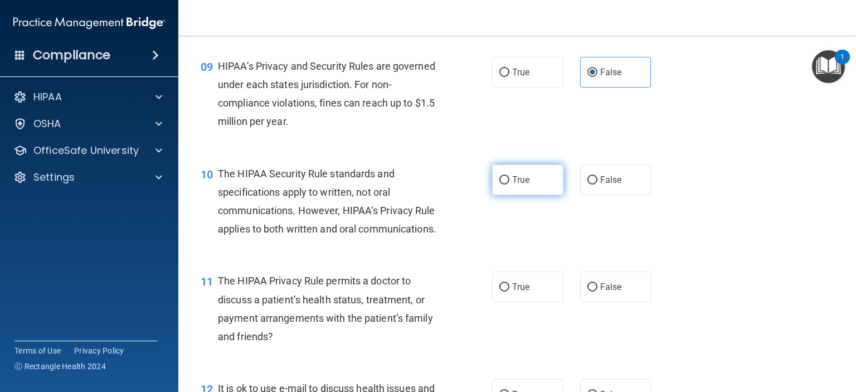
click at [550, 195] on label "True" at bounding box center [527, 179] width 71 height 31
click at [510, 185] on input "True" at bounding box center [505, 180] width 10 height 8
radio input "true"
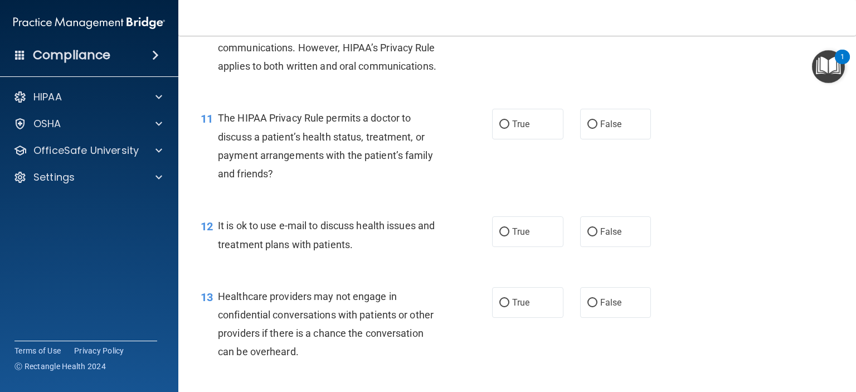
scroll to position [1004, 0]
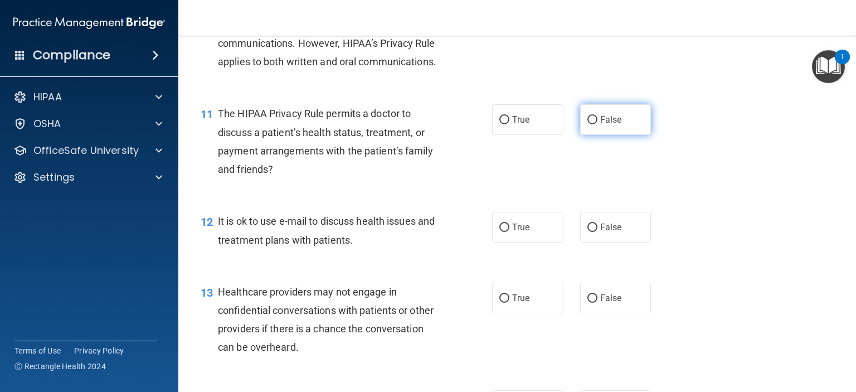
click at [589, 135] on label "False" at bounding box center [615, 119] width 71 height 31
click at [589, 124] on input "False" at bounding box center [593, 120] width 10 height 8
radio input "true"
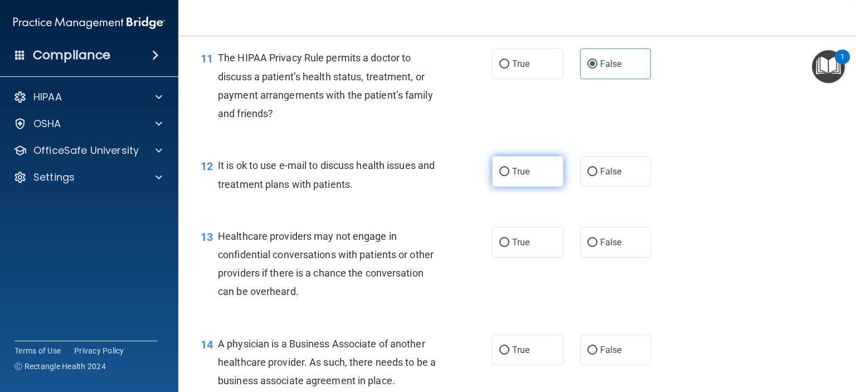
click at [505, 176] on input "True" at bounding box center [505, 172] width 10 height 8
radio input "true"
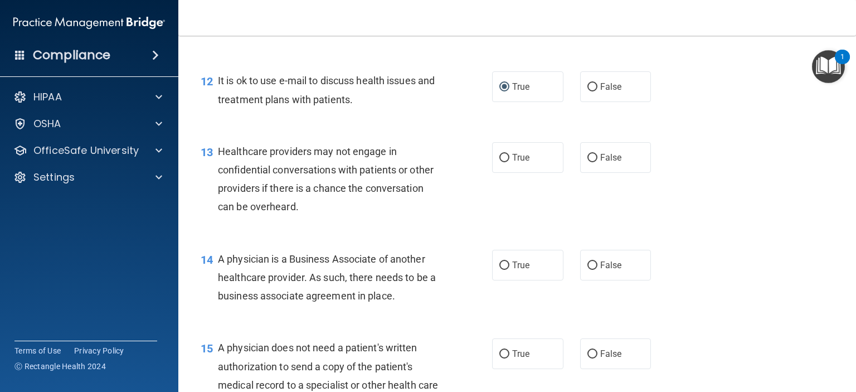
scroll to position [1171, 0]
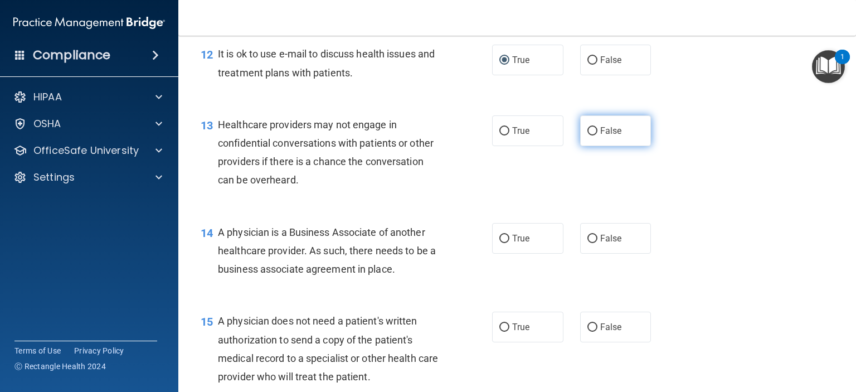
click at [580, 146] on label "False" at bounding box center [615, 130] width 71 height 31
click at [588, 135] on input "False" at bounding box center [593, 131] width 10 height 8
radio input "true"
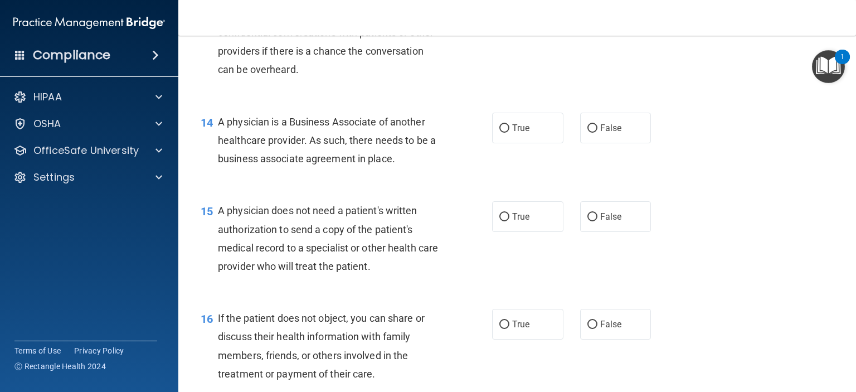
scroll to position [1282, 0]
click at [592, 142] on label "False" at bounding box center [615, 127] width 71 height 31
click at [592, 132] on input "False" at bounding box center [593, 127] width 10 height 8
radio input "true"
click at [512, 221] on span "True" at bounding box center [520, 215] width 17 height 11
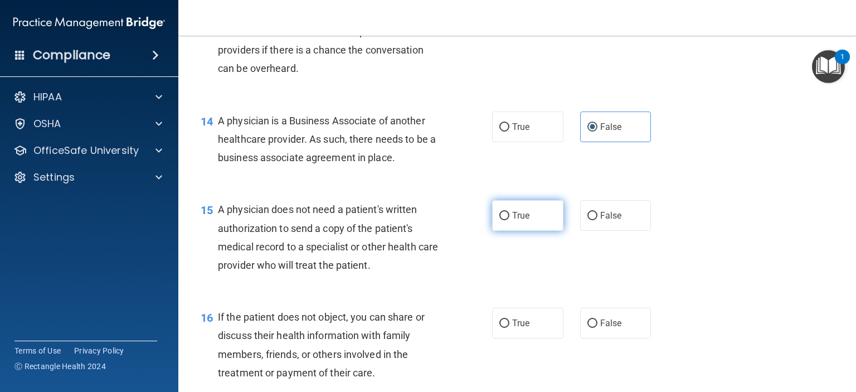
click at [510, 220] on input "True" at bounding box center [505, 216] width 10 height 8
radio input "true"
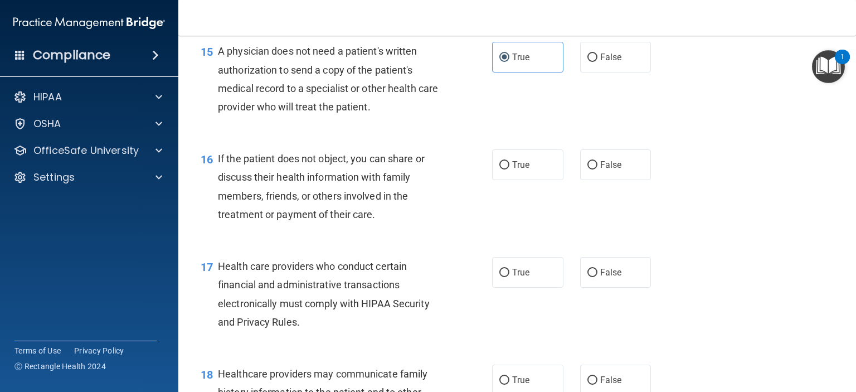
scroll to position [1450, 0]
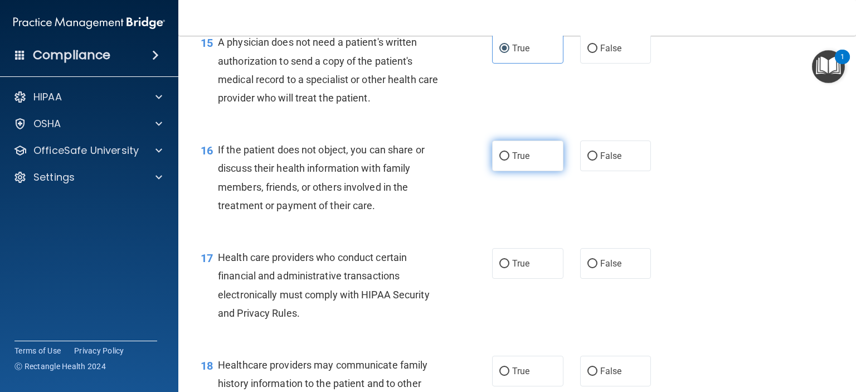
click at [507, 171] on label "True" at bounding box center [527, 156] width 71 height 31
click at [507, 161] on input "True" at bounding box center [505, 156] width 10 height 8
radio input "true"
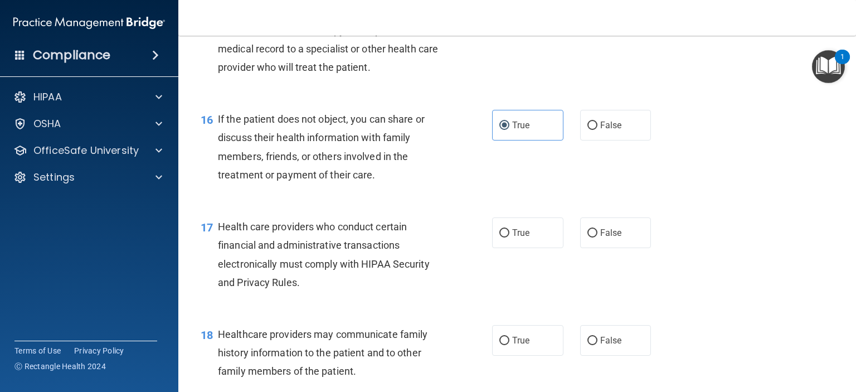
scroll to position [1505, 0]
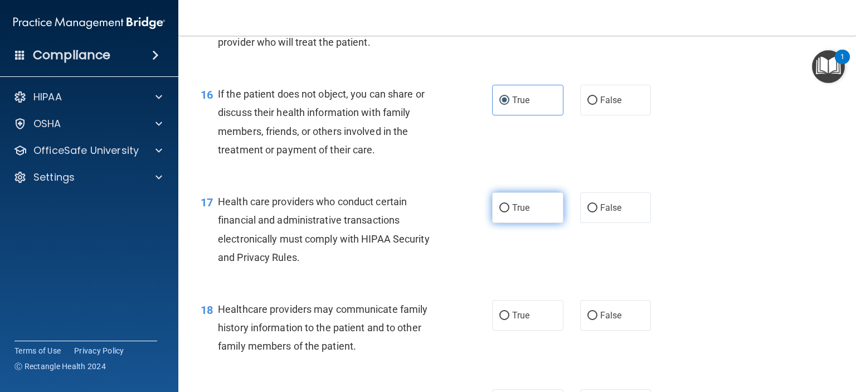
click at [512, 223] on label "True" at bounding box center [527, 207] width 71 height 31
click at [510, 212] on input "True" at bounding box center [505, 208] width 10 height 8
radio input "true"
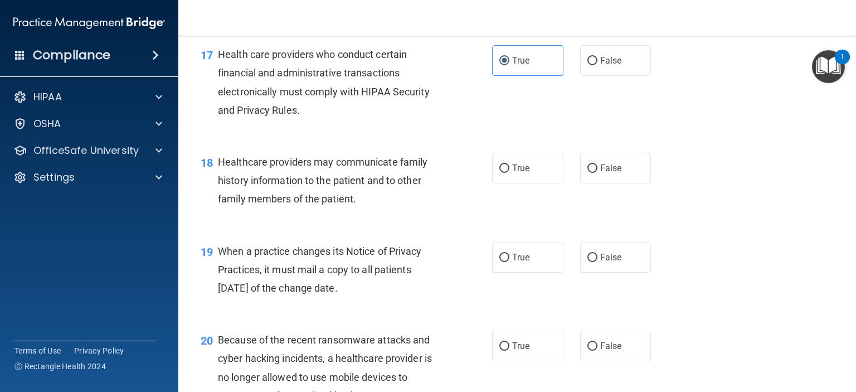
scroll to position [1673, 0]
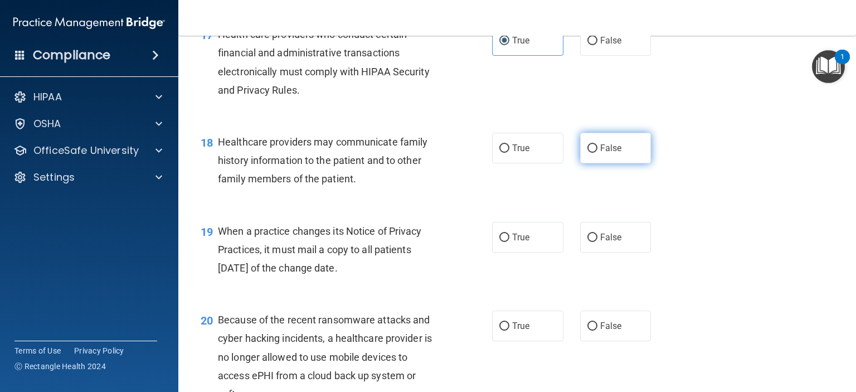
click at [604, 153] on span "False" at bounding box center [611, 148] width 22 height 11
click at [598, 153] on input "False" at bounding box center [593, 148] width 10 height 8
radio input "true"
click at [592, 253] on label "False" at bounding box center [615, 237] width 71 height 31
click at [592, 242] on input "False" at bounding box center [593, 238] width 10 height 8
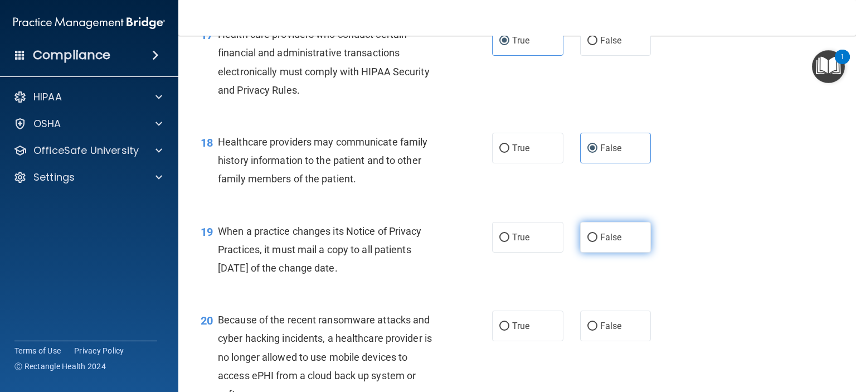
radio input "true"
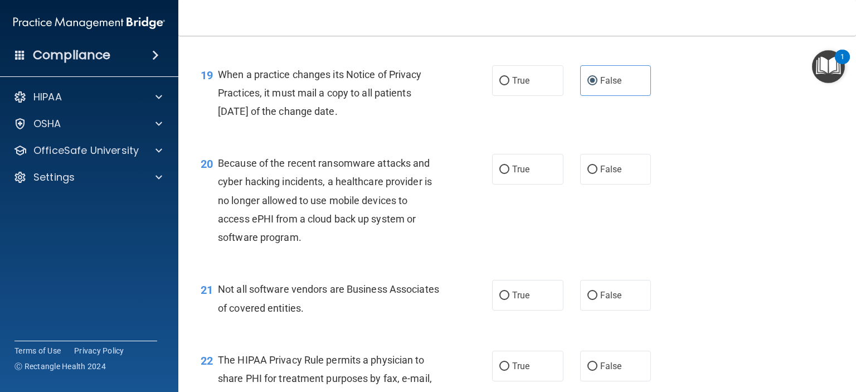
scroll to position [1840, 0]
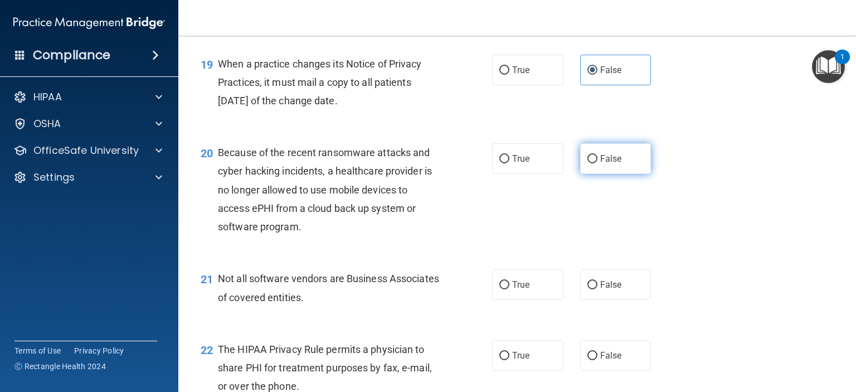
click at [588, 163] on input "False" at bounding box center [593, 159] width 10 height 8
radio input "true"
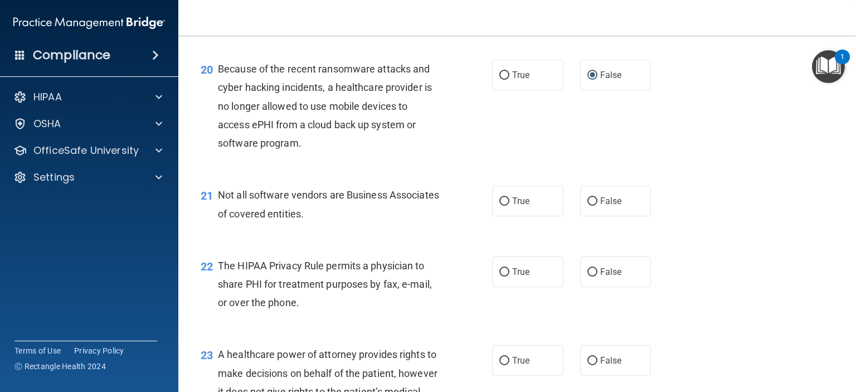
scroll to position [1951, 0]
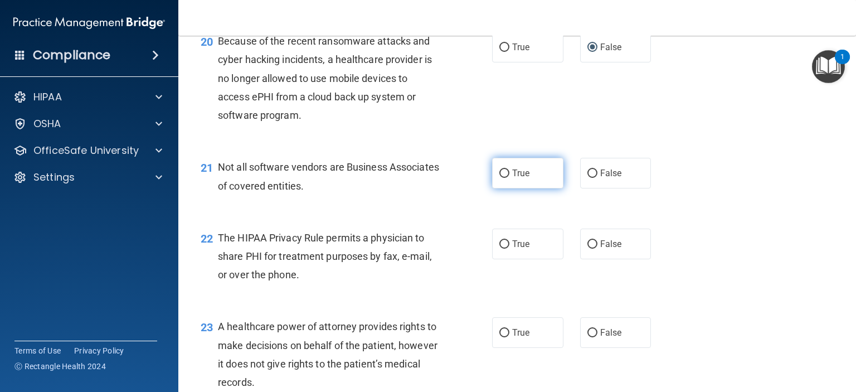
click at [514, 188] on label "True" at bounding box center [527, 173] width 71 height 31
click at [510, 178] on input "True" at bounding box center [505, 174] width 10 height 8
radio input "true"
click at [500, 249] on input "True" at bounding box center [505, 244] width 10 height 8
radio input "true"
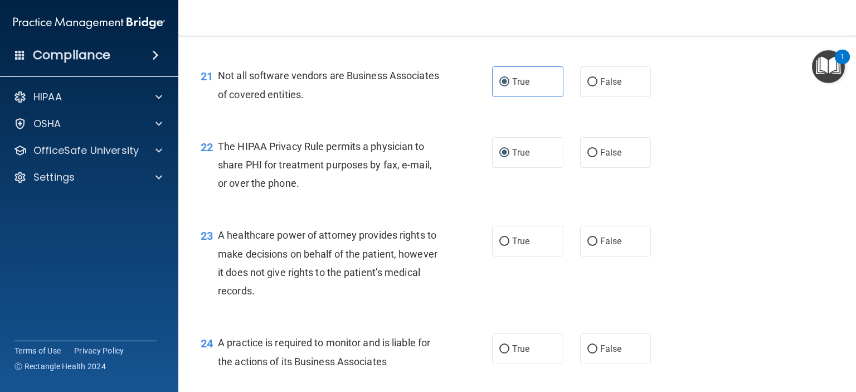
scroll to position [2063, 0]
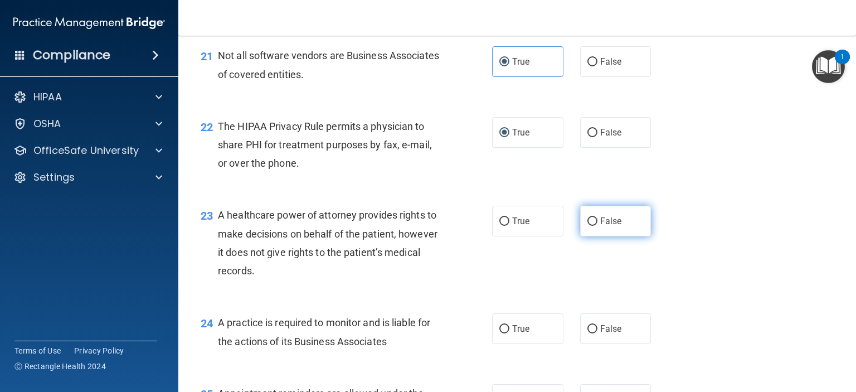
click at [595, 236] on label "False" at bounding box center [615, 221] width 71 height 31
click at [595, 226] on input "False" at bounding box center [593, 221] width 10 height 8
radio input "true"
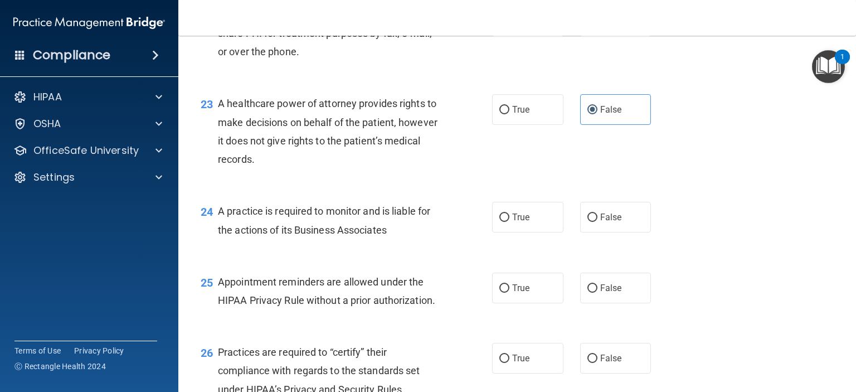
scroll to position [2230, 0]
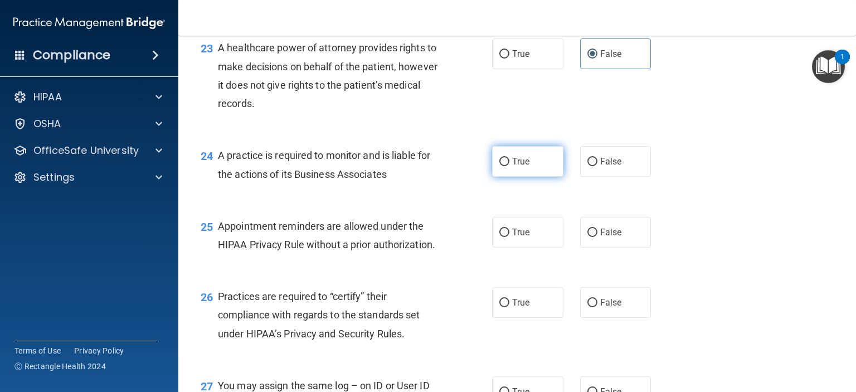
click at [511, 177] on label "True" at bounding box center [527, 161] width 71 height 31
click at [510, 166] on input "True" at bounding box center [505, 162] width 10 height 8
radio input "true"
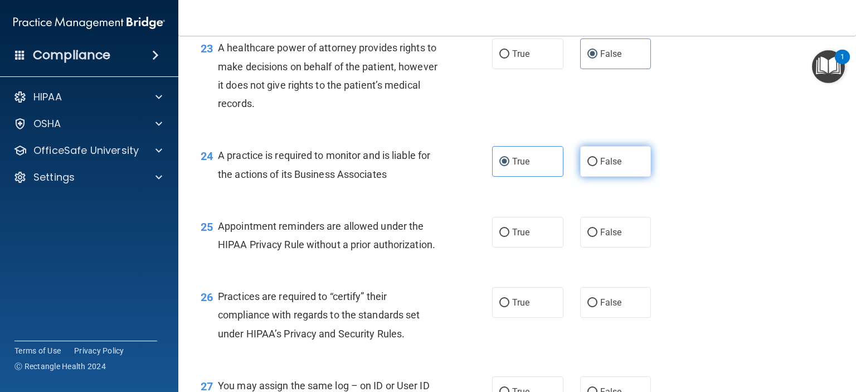
click at [593, 177] on label "False" at bounding box center [615, 161] width 71 height 31
click at [593, 166] on input "False" at bounding box center [593, 162] width 10 height 8
radio input "true"
radio input "false"
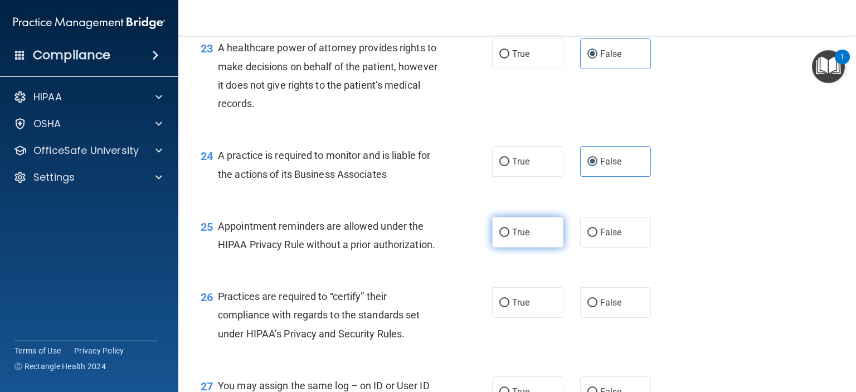
click at [512, 238] on span "True" at bounding box center [520, 232] width 17 height 11
click at [510, 237] on input "True" at bounding box center [505, 233] width 10 height 8
radio input "true"
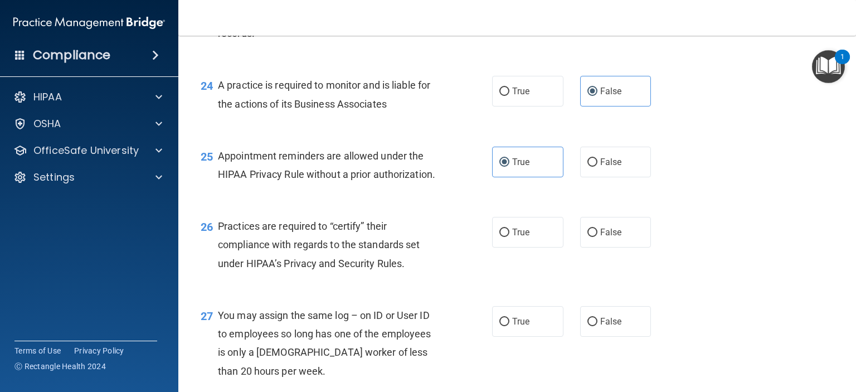
scroll to position [2342, 0]
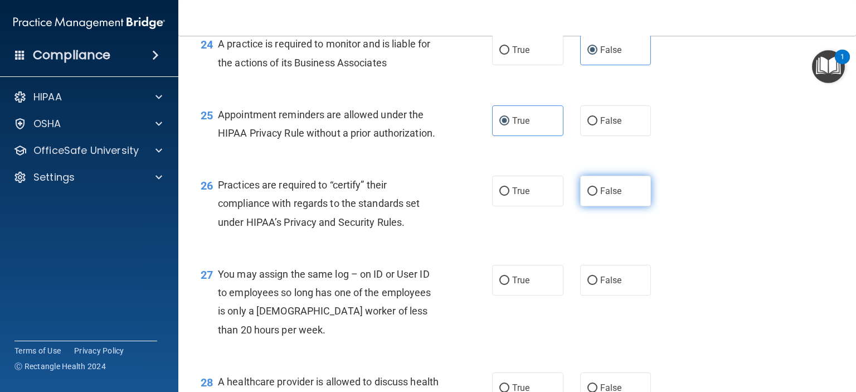
click at [584, 206] on label "False" at bounding box center [615, 191] width 71 height 31
click at [588, 196] on input "False" at bounding box center [593, 191] width 10 height 8
radio input "true"
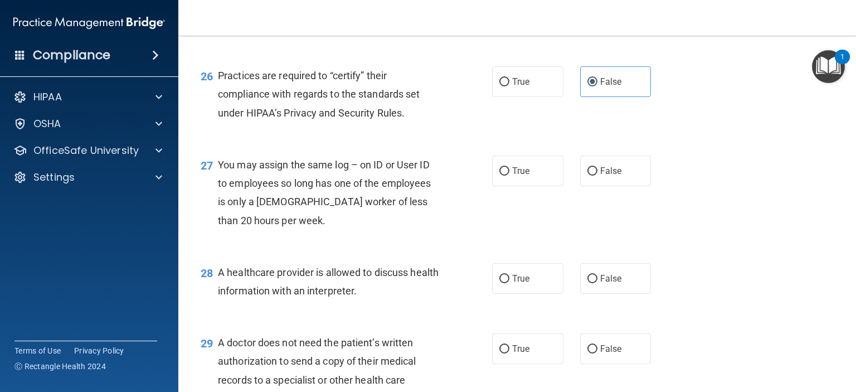
scroll to position [2453, 0]
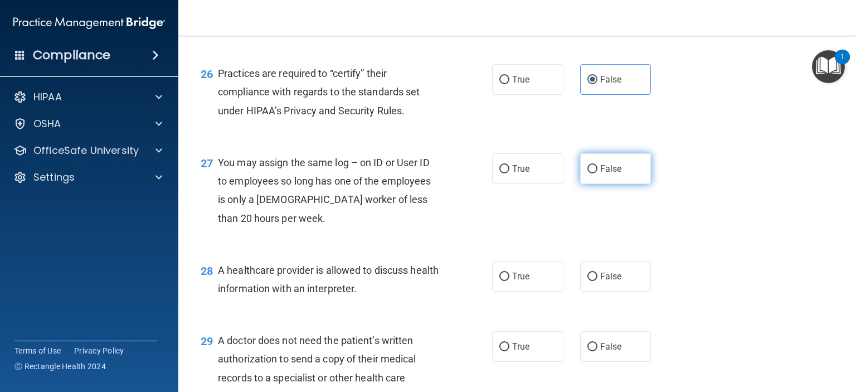
click at [600, 174] on span "False" at bounding box center [611, 168] width 22 height 11
click at [596, 173] on input "False" at bounding box center [593, 169] width 10 height 8
radio input "true"
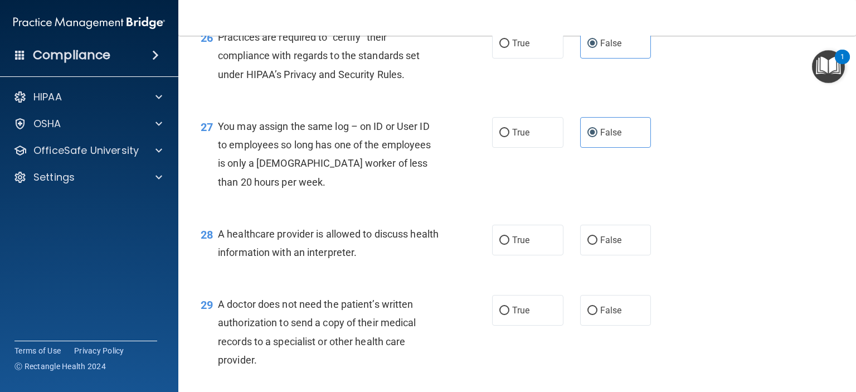
scroll to position [2509, 0]
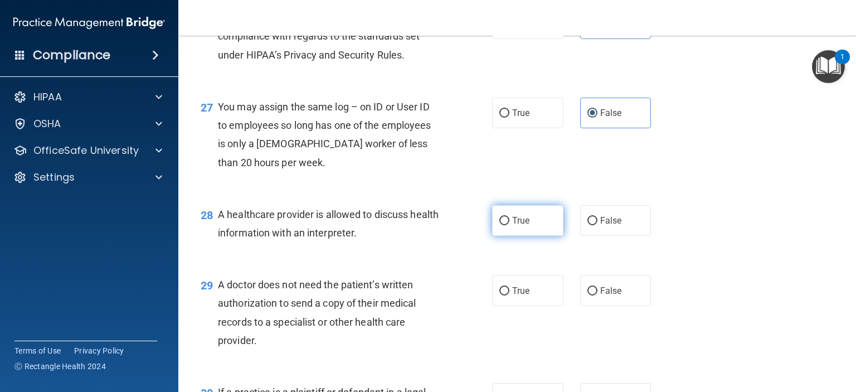
click at [517, 226] on span "True" at bounding box center [520, 220] width 17 height 11
click at [510, 225] on input "True" at bounding box center [505, 221] width 10 height 8
radio input "true"
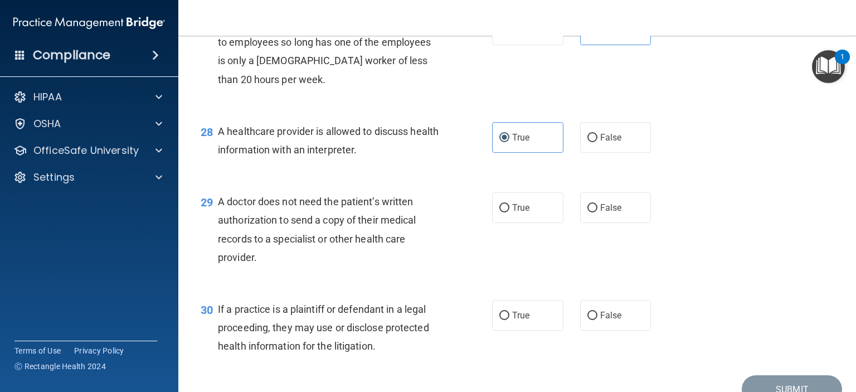
scroll to position [2621, 0]
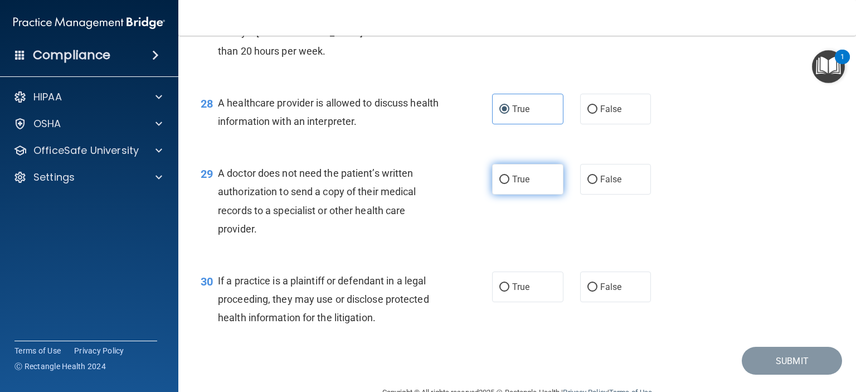
click at [532, 195] on label "True" at bounding box center [527, 179] width 71 height 31
click at [510, 184] on input "True" at bounding box center [505, 180] width 10 height 8
radio input "true"
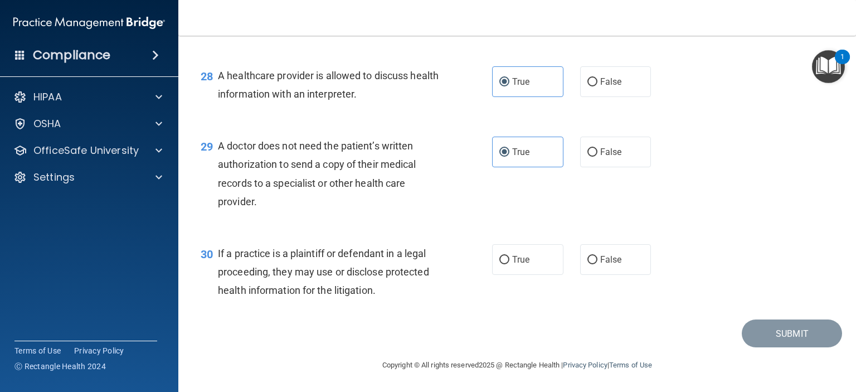
scroll to position [2685, 0]
click at [507, 259] on label "True" at bounding box center [527, 259] width 71 height 31
click at [507, 259] on input "True" at bounding box center [505, 260] width 10 height 8
radio input "true"
click at [772, 336] on button "Submit" at bounding box center [792, 333] width 100 height 28
